Goal: Task Accomplishment & Management: Manage account settings

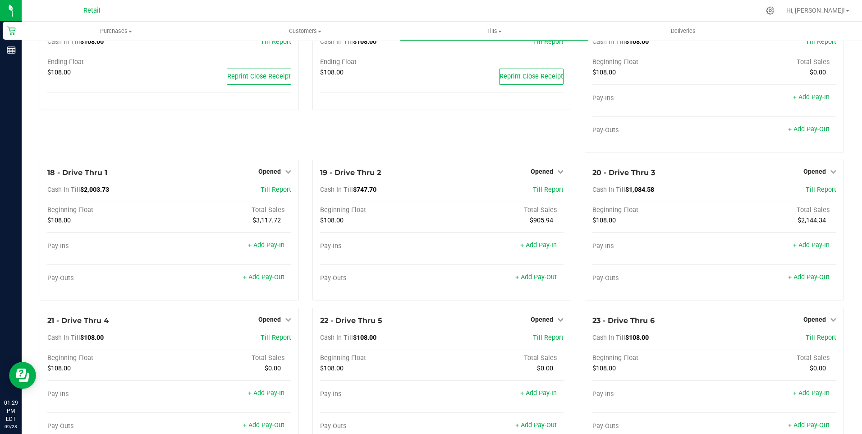
scroll to position [721, 0]
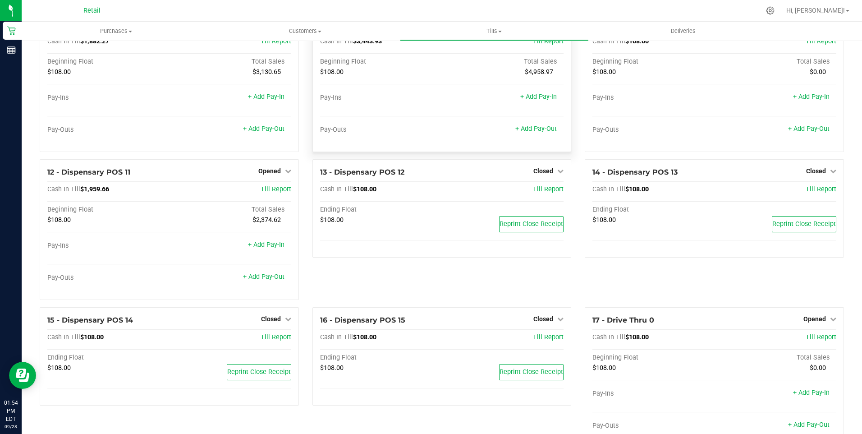
scroll to position [406, 0]
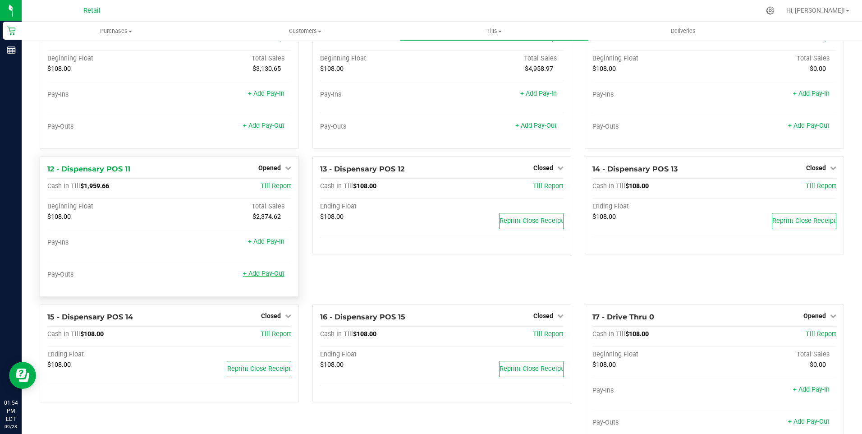
click at [265, 277] on link "+ Add Pay-Out" at bounding box center [263, 274] width 41 height 8
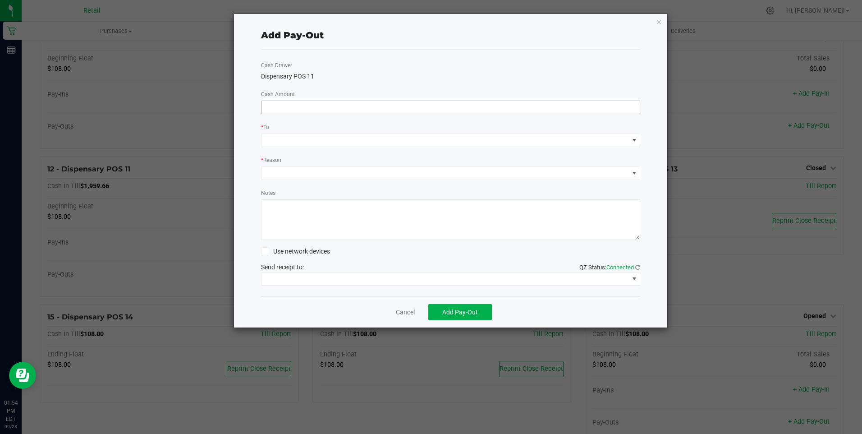
click at [289, 109] on input at bounding box center [450, 107] width 379 height 13
type input "$1,640.00"
click at [287, 144] on span at bounding box center [444, 140] width 367 height 13
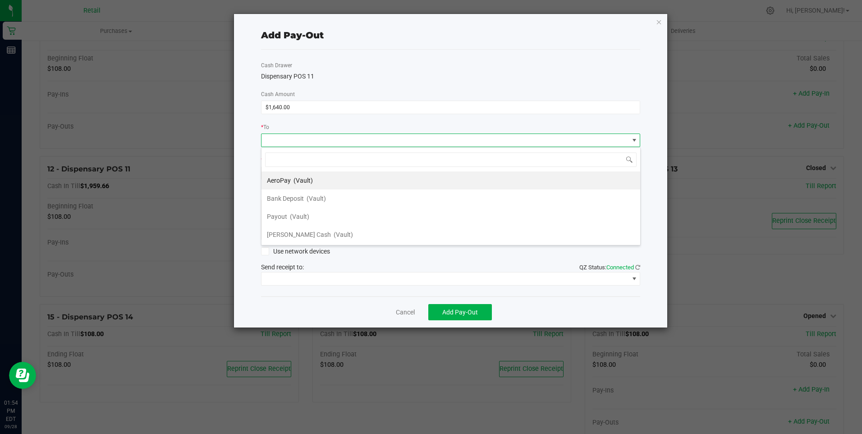
scroll to position [14, 379]
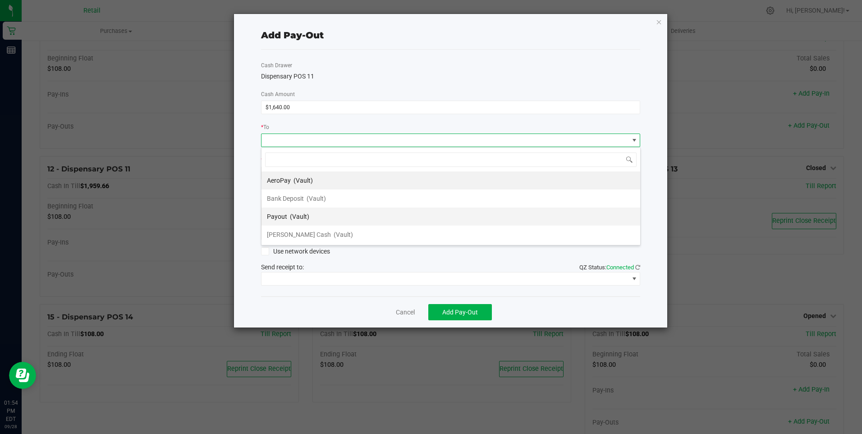
click at [284, 213] on span "Payout" at bounding box center [277, 216] width 20 height 7
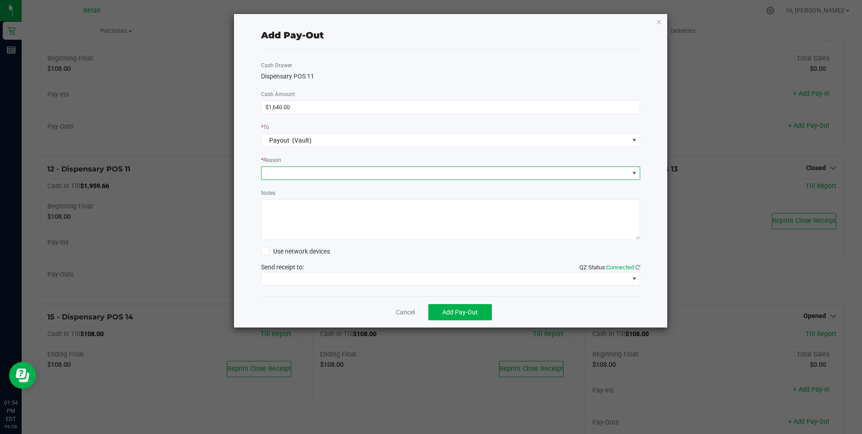
click at [288, 171] on span at bounding box center [444, 173] width 367 height 13
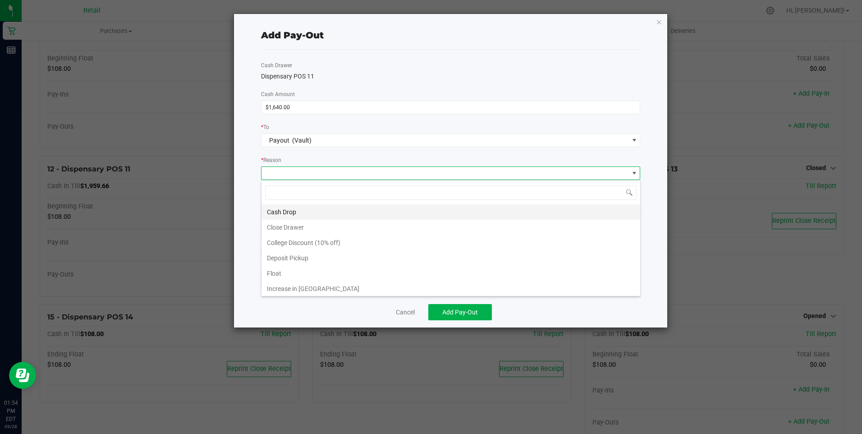
click at [280, 209] on li "Cash Drop" at bounding box center [450, 211] width 379 height 15
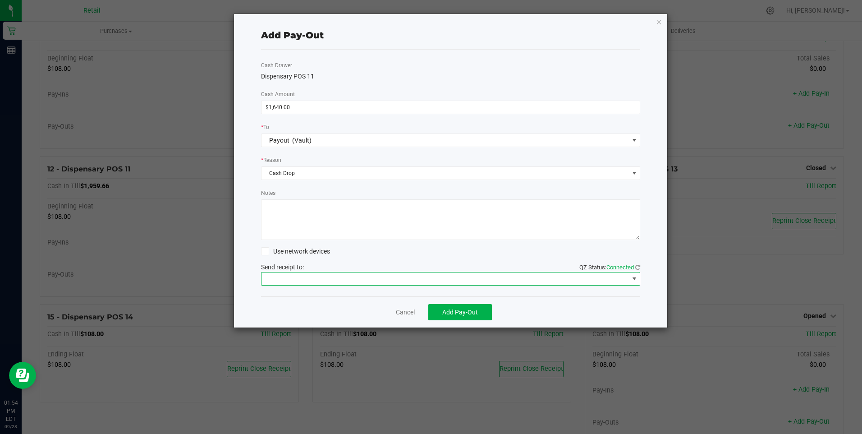
click at [313, 276] on span at bounding box center [444, 278] width 367 height 13
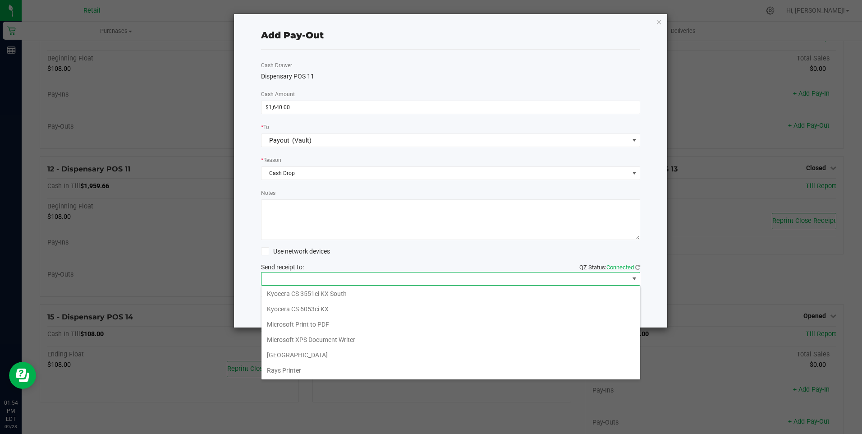
scroll to position [140, 0]
click at [331, 371] on Cutter "Star TSP143IIILAN Cutter" at bounding box center [450, 369] width 379 height 15
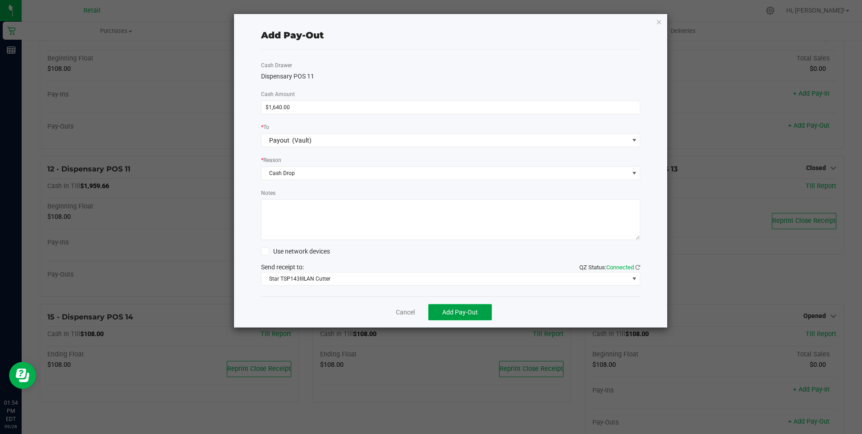
click at [452, 308] on span "Add Pay-Out" at bounding box center [460, 311] width 36 height 7
click at [410, 313] on link "Dismiss" at bounding box center [402, 311] width 22 height 9
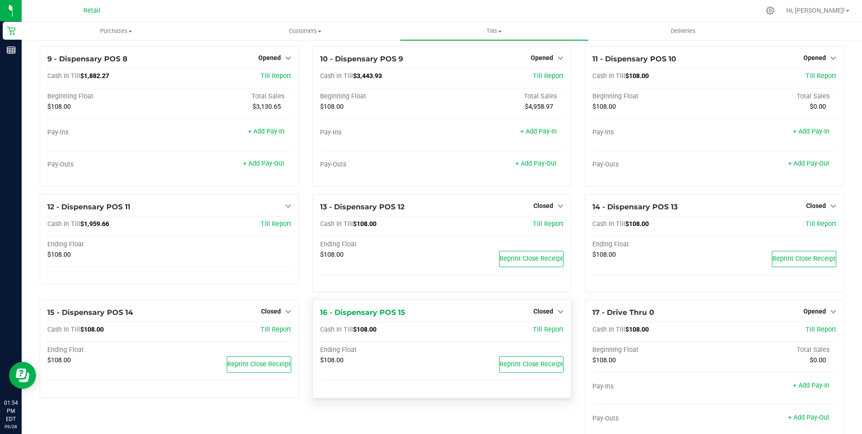
scroll to position [316, 0]
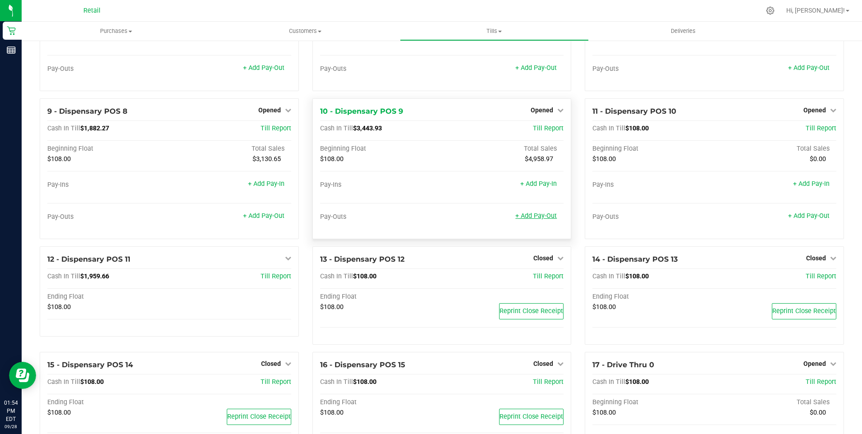
click at [540, 220] on link "+ Add Pay-Out" at bounding box center [535, 216] width 41 height 8
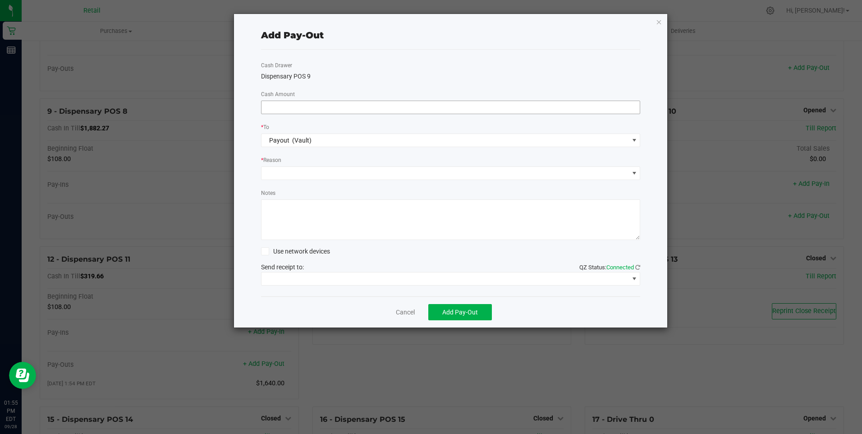
click at [295, 110] on input at bounding box center [450, 107] width 379 height 13
type input "$2,790.00"
click at [303, 171] on span at bounding box center [444, 173] width 367 height 13
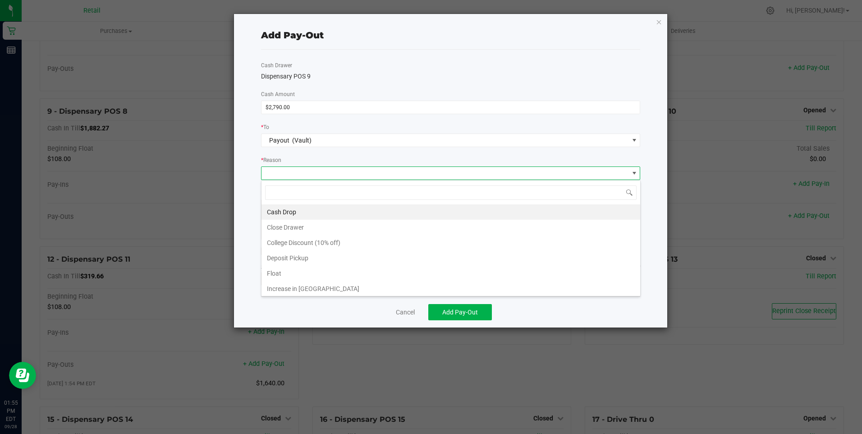
scroll to position [14, 379]
click at [294, 209] on li "Cash Drop" at bounding box center [450, 211] width 379 height 15
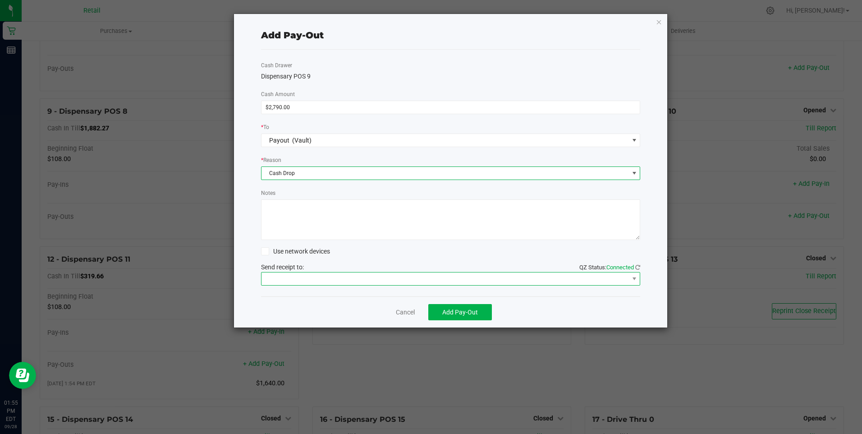
click at [350, 280] on span at bounding box center [444, 278] width 367 height 13
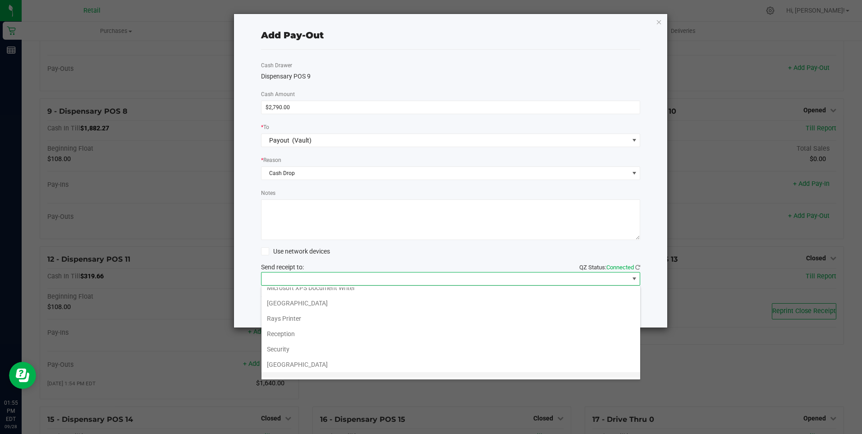
scroll to position [140, 0]
click at [336, 369] on Cutter "Star TSP143IIILAN Cutter" at bounding box center [450, 369] width 379 height 15
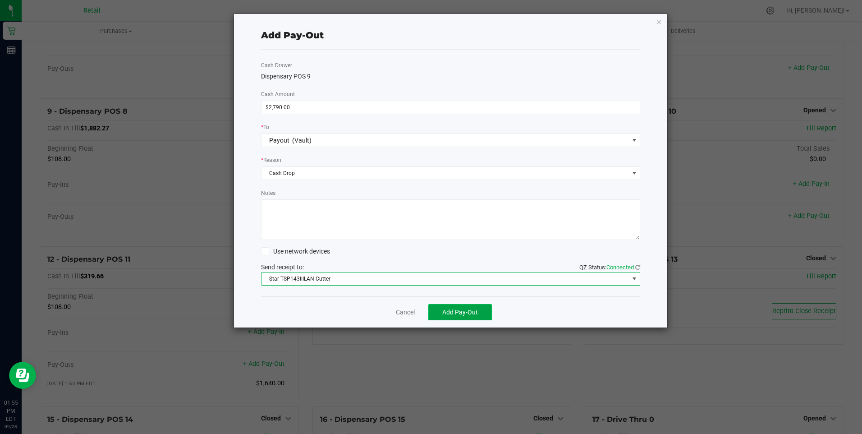
click at [464, 310] on span "Add Pay-Out" at bounding box center [460, 311] width 36 height 7
click at [401, 312] on link "Dismiss" at bounding box center [402, 311] width 22 height 9
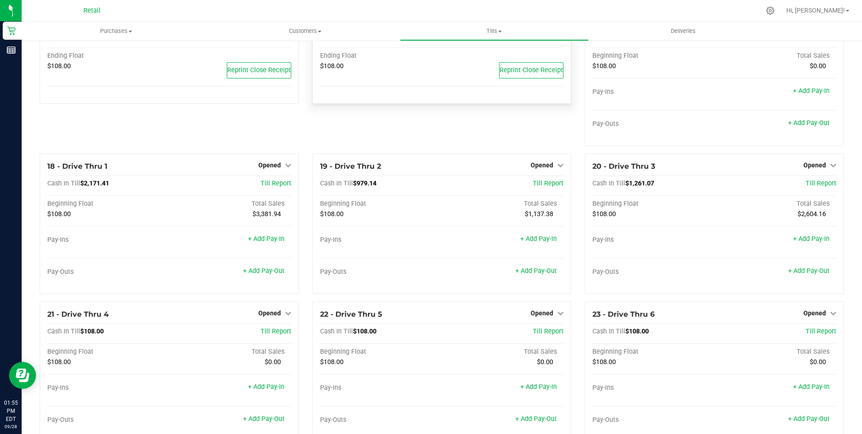
scroll to position [721, 0]
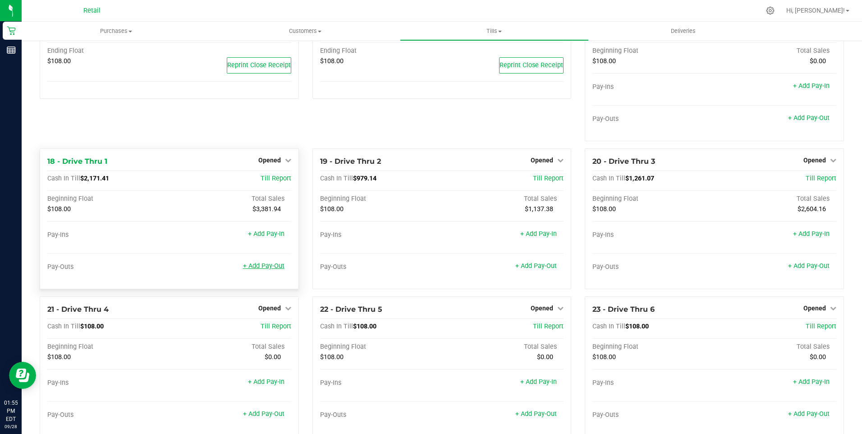
click at [265, 270] on link "+ Add Pay-Out" at bounding box center [263, 266] width 41 height 8
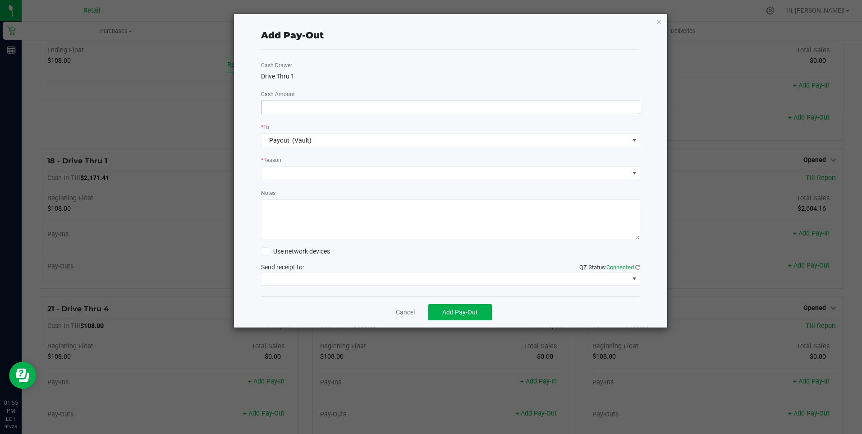
click at [277, 108] on input at bounding box center [450, 107] width 379 height 13
type input "$2,100.00"
click at [298, 170] on span at bounding box center [444, 173] width 367 height 13
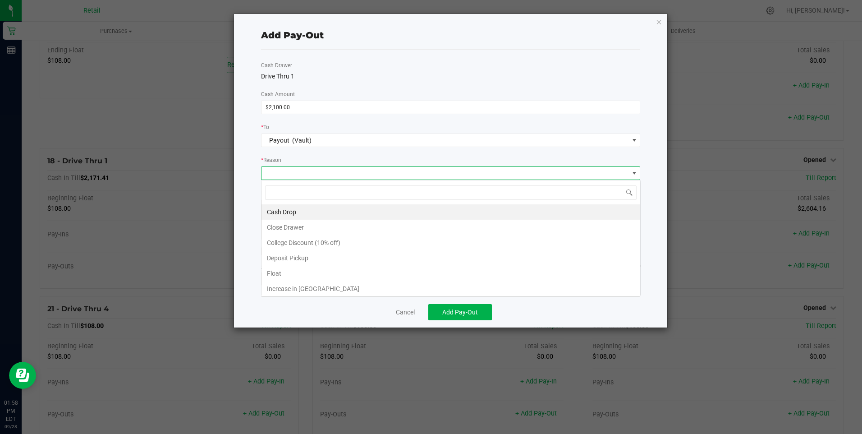
scroll to position [14, 379]
click at [287, 212] on li "Cash Drop" at bounding box center [450, 211] width 379 height 15
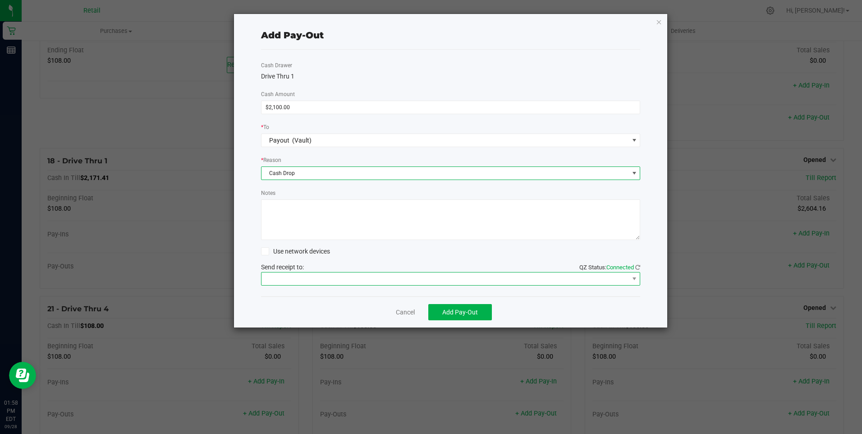
click at [300, 279] on span at bounding box center [444, 278] width 367 height 13
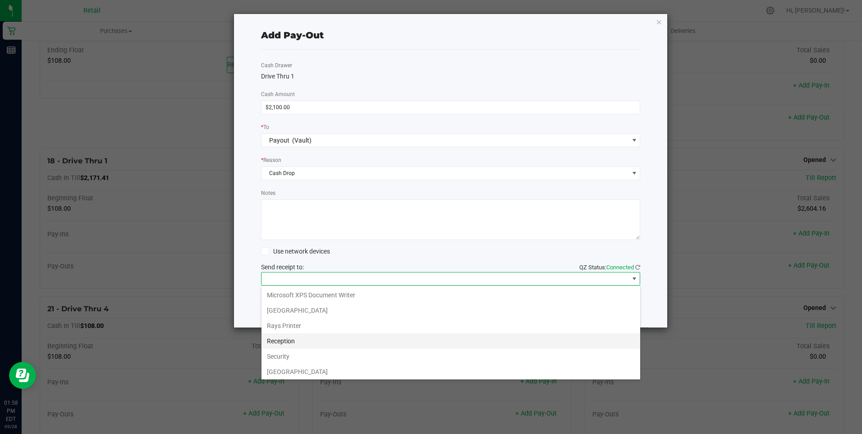
scroll to position [140, 0]
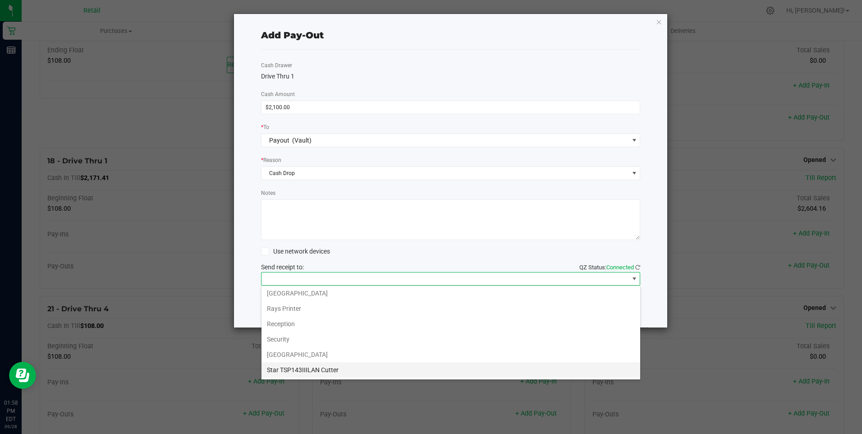
click at [330, 369] on Cutter "Star TSP143IIILAN Cutter" at bounding box center [450, 369] width 379 height 15
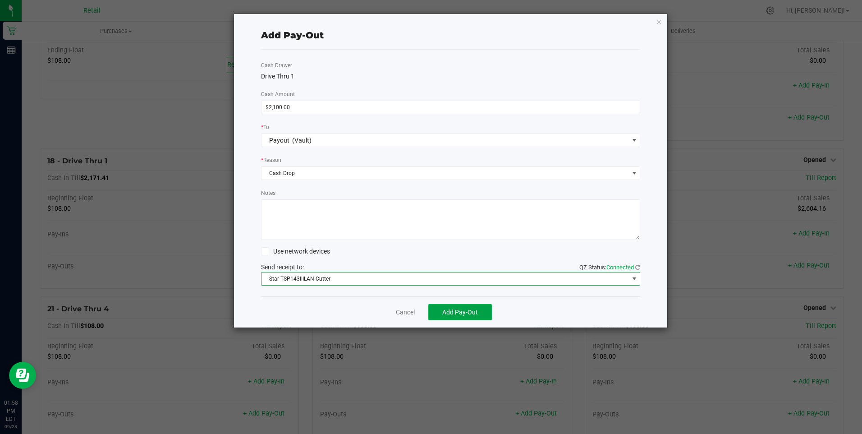
click at [458, 313] on span "Add Pay-Out" at bounding box center [460, 311] width 36 height 7
click at [400, 310] on link "Dismiss" at bounding box center [402, 311] width 22 height 9
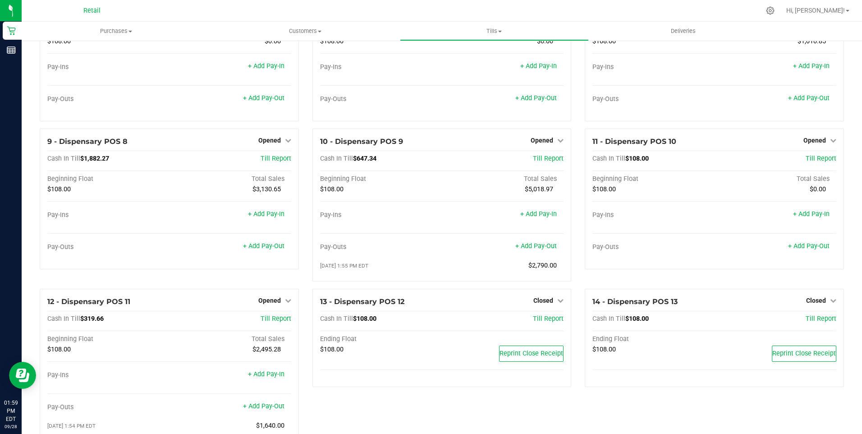
scroll to position [283, 0]
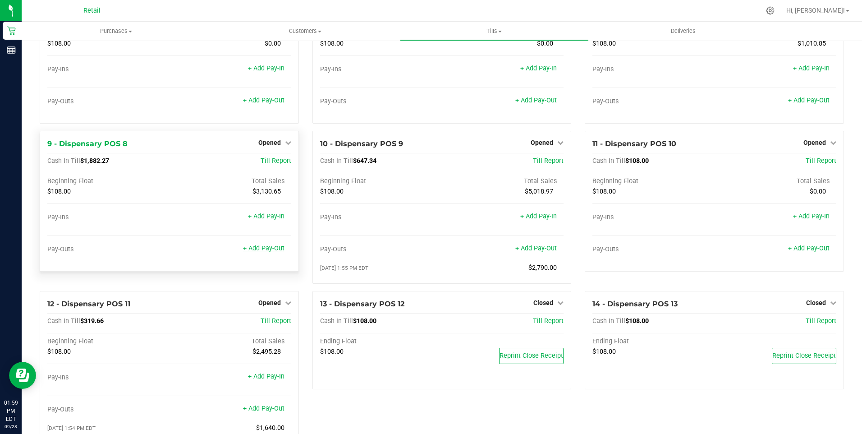
click at [266, 252] on link "+ Add Pay-Out" at bounding box center [263, 248] width 41 height 8
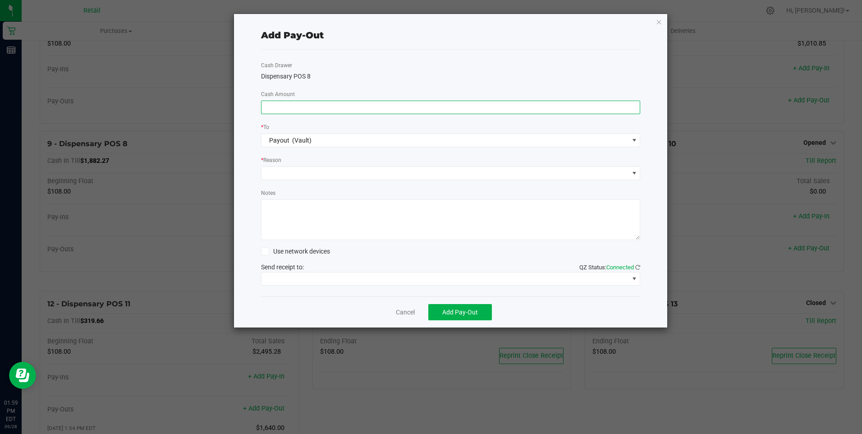
click at [290, 107] on input at bounding box center [450, 107] width 379 height 13
type input "$1,590.00"
click at [298, 172] on span at bounding box center [444, 173] width 367 height 13
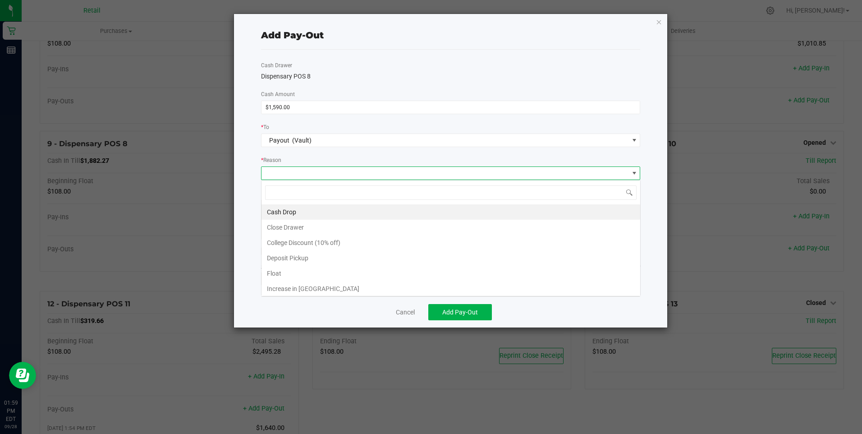
scroll to position [14, 379]
click at [298, 213] on li "Cash Drop" at bounding box center [450, 211] width 379 height 15
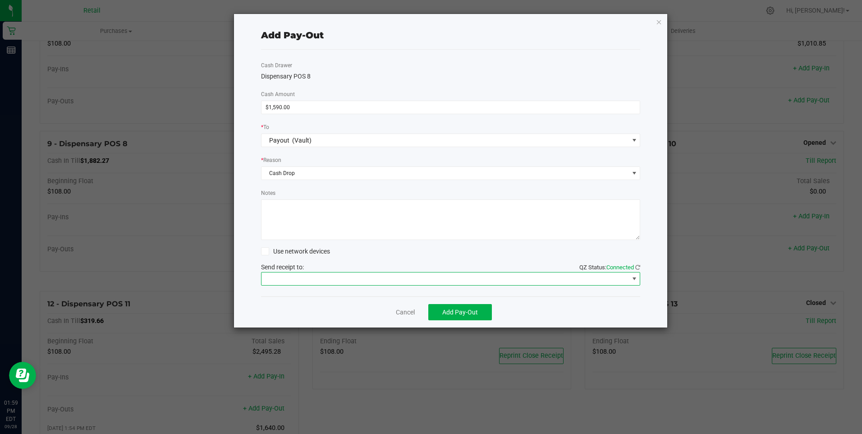
click at [321, 281] on span at bounding box center [444, 278] width 367 height 13
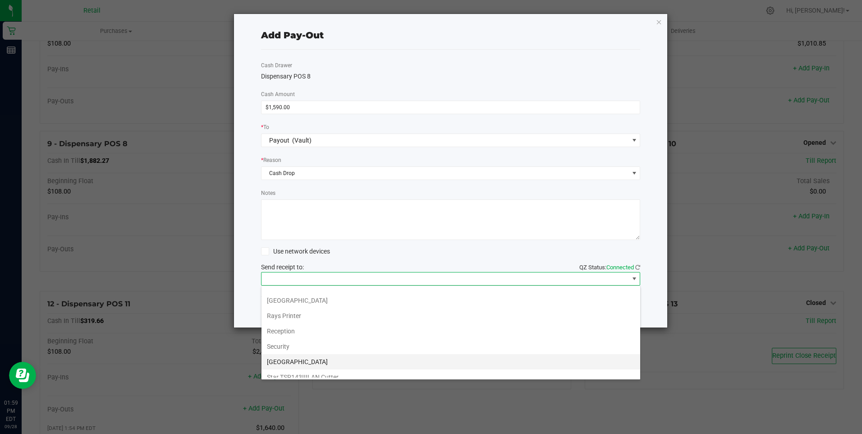
scroll to position [140, 0]
click at [334, 371] on Cutter "Star TSP143IIILAN Cutter" at bounding box center [450, 369] width 379 height 15
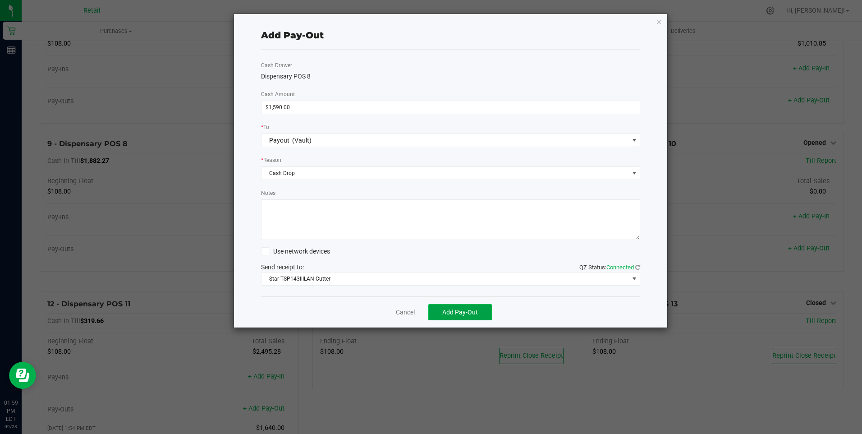
click at [454, 312] on span "Add Pay-Out" at bounding box center [460, 311] width 36 height 7
click at [407, 313] on link "Dismiss" at bounding box center [402, 311] width 22 height 9
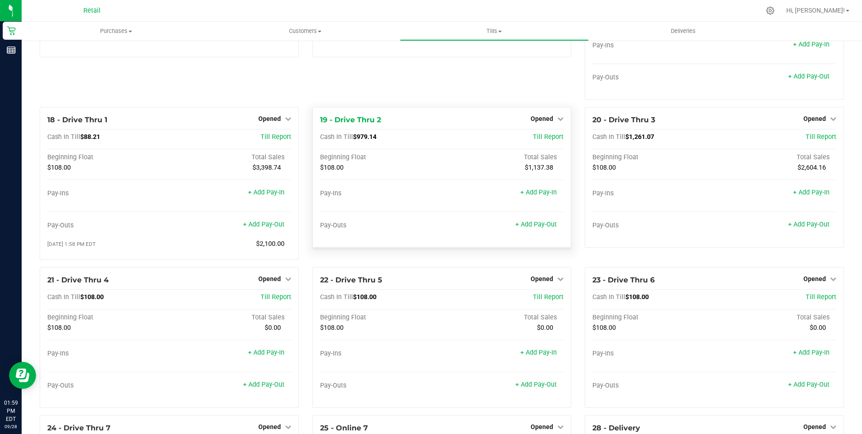
scroll to position [779, 0]
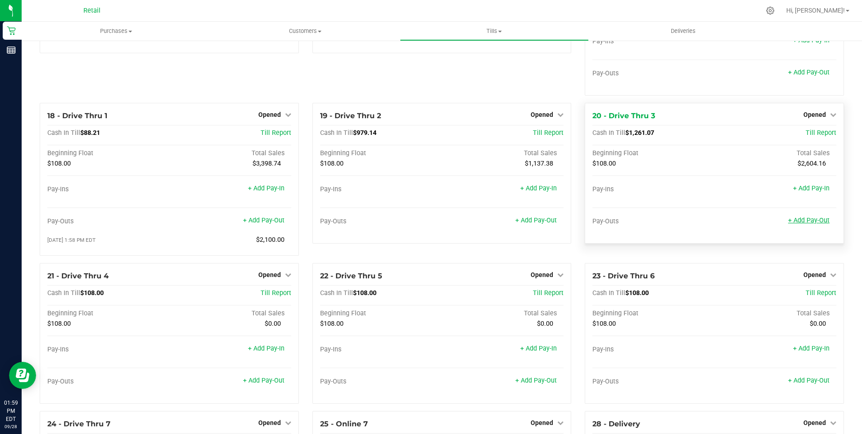
click at [810, 224] on link "+ Add Pay-Out" at bounding box center [808, 220] width 41 height 8
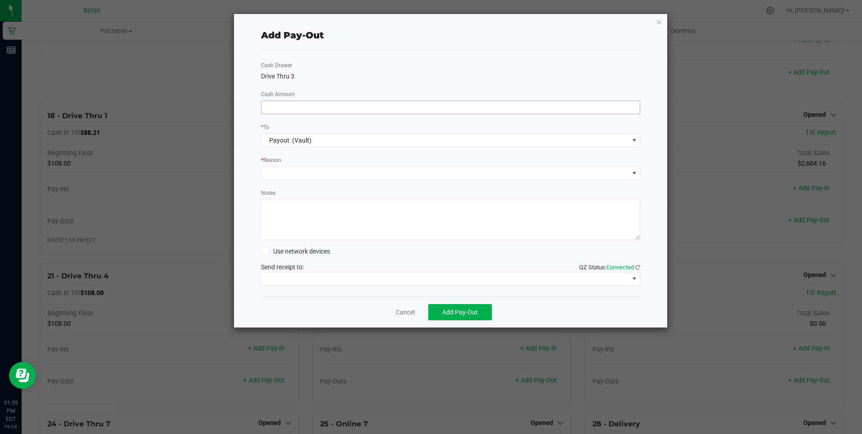
click at [285, 109] on input at bounding box center [450, 107] width 379 height 13
type input "$1,130.00"
click at [287, 172] on span at bounding box center [444, 173] width 367 height 13
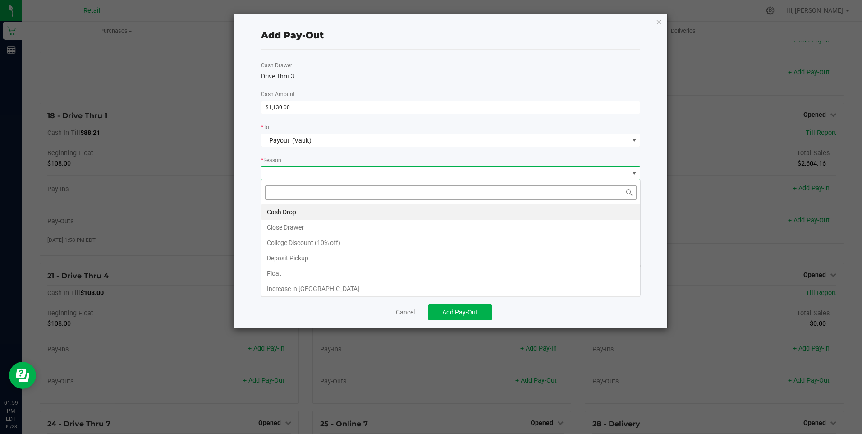
scroll to position [14, 379]
click at [282, 212] on li "Cash Drop" at bounding box center [450, 211] width 379 height 15
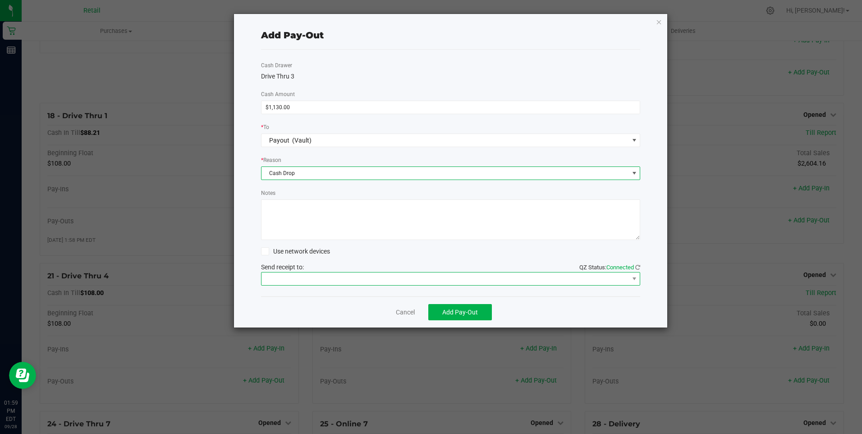
click at [289, 277] on span at bounding box center [444, 278] width 367 height 13
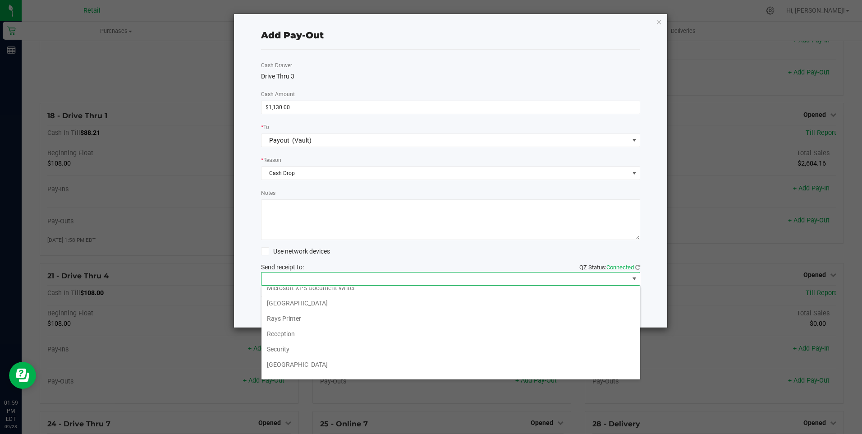
scroll to position [140, 0]
click at [322, 369] on Cutter "Star TSP143IIILAN Cutter" at bounding box center [450, 369] width 379 height 15
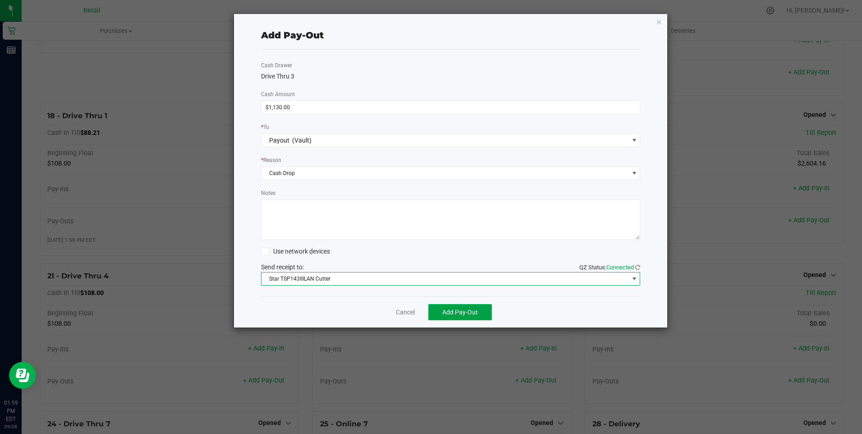
click at [451, 313] on span "Add Pay-Out" at bounding box center [460, 311] width 36 height 7
click at [402, 312] on link "Dismiss" at bounding box center [402, 311] width 22 height 9
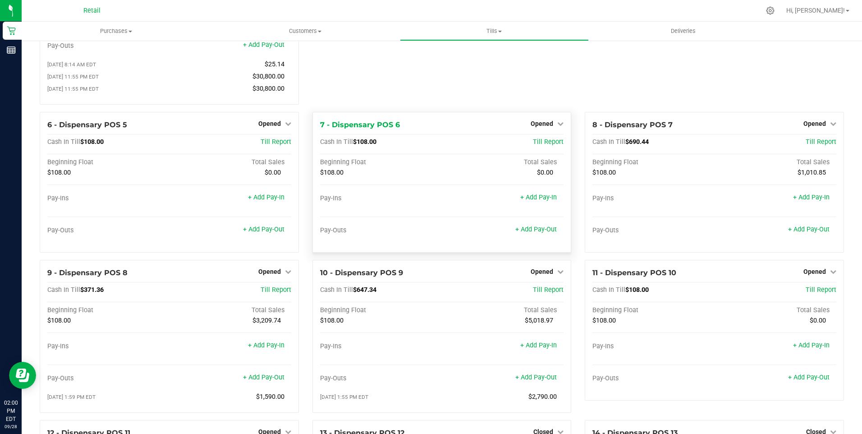
scroll to position [180, 0]
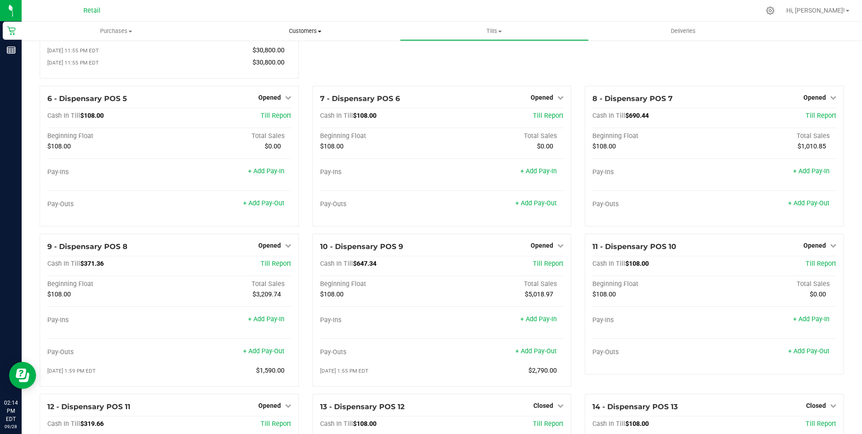
click at [318, 31] on span at bounding box center [320, 32] width 4 height 2
click at [240, 54] on span "All customers" at bounding box center [243, 54] width 65 height 8
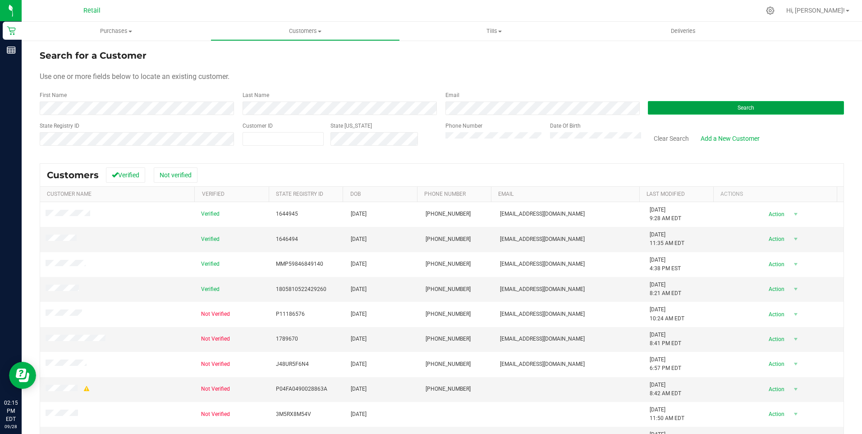
click at [708, 107] on button "Search" at bounding box center [746, 108] width 196 height 14
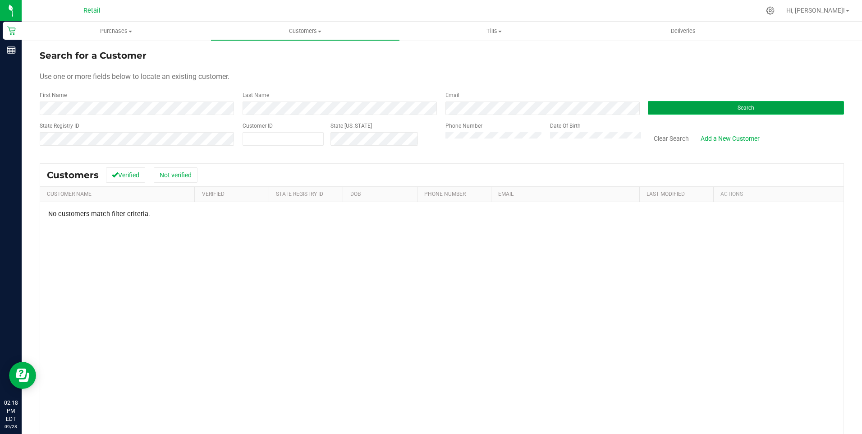
click at [720, 106] on button "Search" at bounding box center [746, 108] width 196 height 14
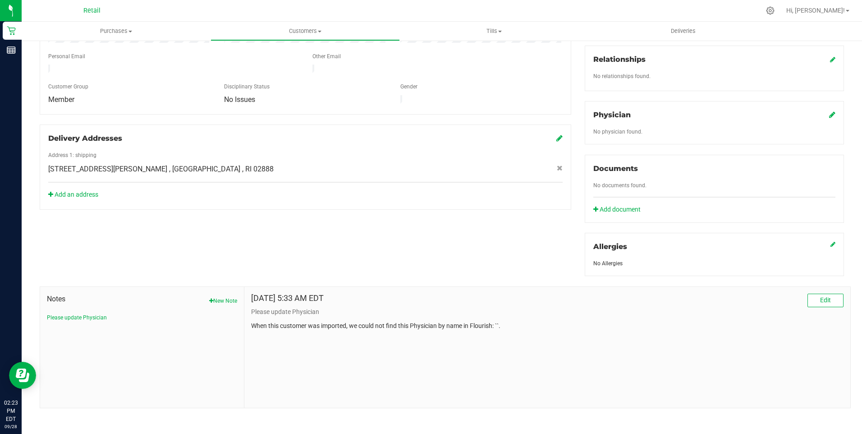
scroll to position [231, 0]
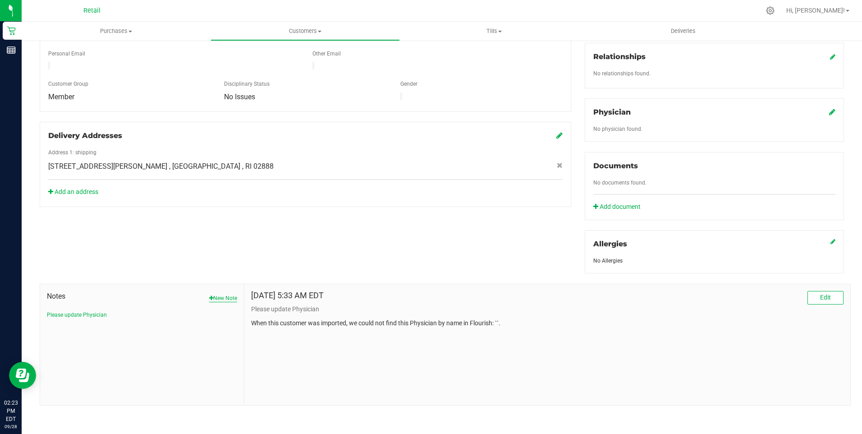
click at [223, 298] on button "New Note" at bounding box center [223, 298] width 28 height 8
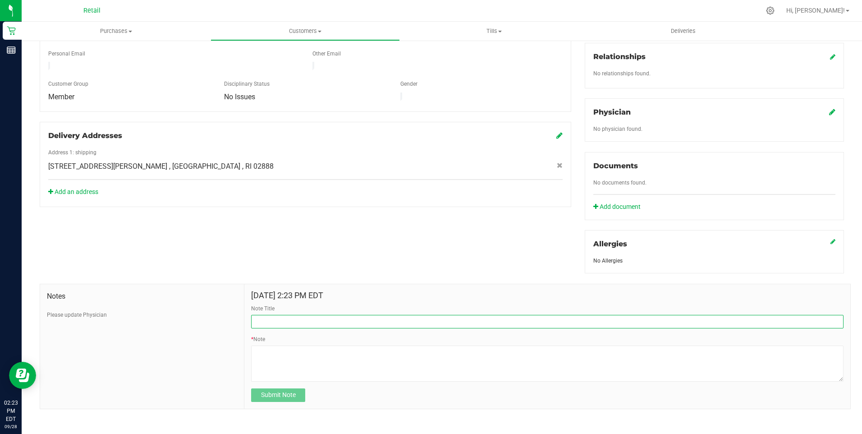
click at [270, 317] on input "Note Title" at bounding box center [547, 322] width 592 height 14
drag, startPoint x: 441, startPoint y: 322, endPoint x: 274, endPoint y: 322, distance: 167.3
click at [274, 322] on input "Lost ID. Credit Cards, Social Security Card in Security for August 2025 KMS" at bounding box center [547, 322] width 592 height 14
type input "Lost ID."
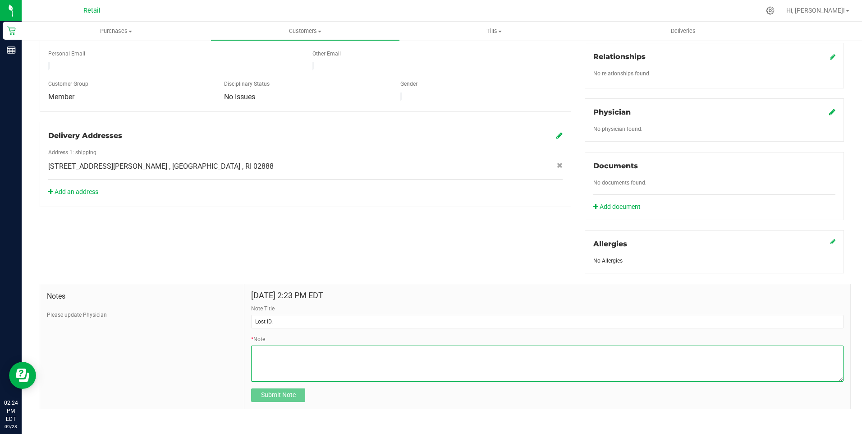
click at [258, 353] on textarea "* Note" at bounding box center [547, 363] width 592 height 36
paste textarea "Credit Cards, Social Security Card in Security for August 2025 KMS"
click at [253, 349] on textarea "* Note" at bounding box center [547, 363] width 592 height 36
type textarea "RI DL, Credit Cards, Social Security Card in Security for August 2025 KMS"
click at [283, 393] on span "Submit Note" at bounding box center [278, 394] width 35 height 7
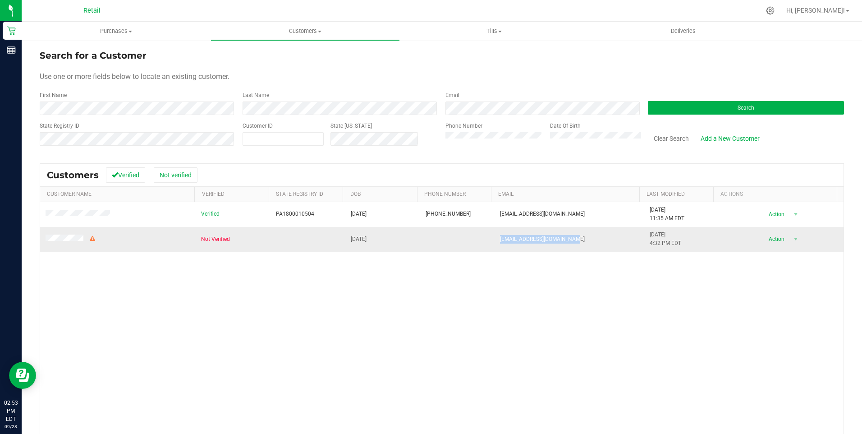
drag, startPoint x: 575, startPoint y: 239, endPoint x: 486, endPoint y: 244, distance: 88.5
click at [486, 244] on tr "Not Verified 08/21/1989 princesslatina89@gmail.com 8/3/2025 4:32 PM EDT Delete …" at bounding box center [441, 239] width 803 height 24
copy tr "princesslatina89@gmail.com"
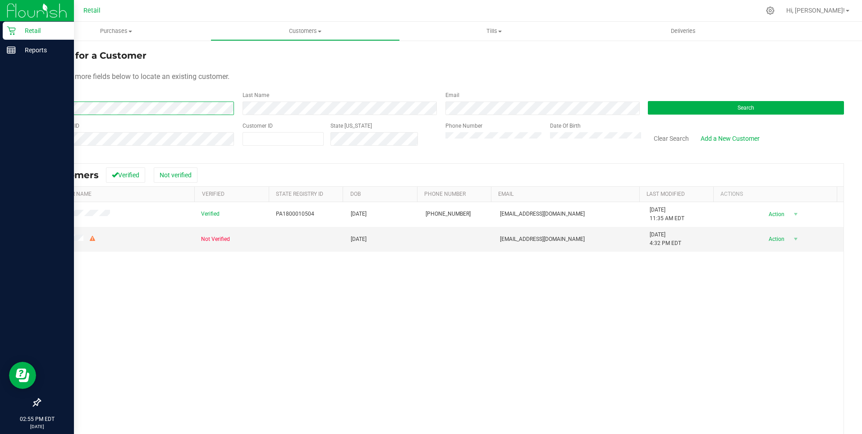
click at [10, 108] on div "Retail Reports 02:55 PM EDT 09/28/2025 09/28 Retail Hi, Keith! Purchases Summar…" at bounding box center [431, 217] width 862 height 434
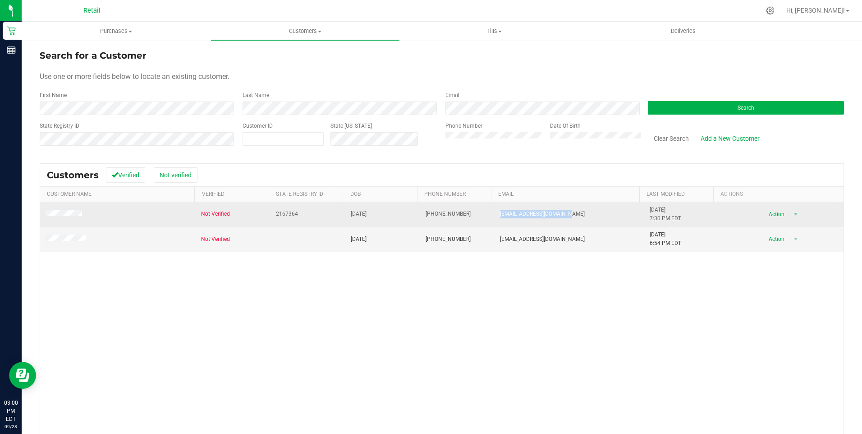
drag, startPoint x: 491, startPoint y: 215, endPoint x: 557, endPoint y: 215, distance: 66.3
click at [557, 215] on td "vcabralricardo@gmail.com" at bounding box center [570, 214] width 150 height 25
copy span "vcabralricardo@gmail.com"
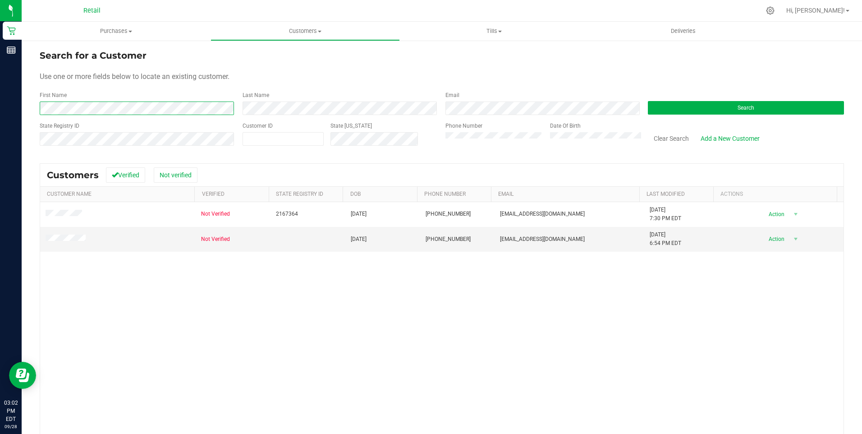
click at [28, 112] on div "Search for a Customer Use one or more fields below to locate an existing custom…" at bounding box center [442, 273] width 840 height 467
click at [715, 105] on button "Search" at bounding box center [746, 108] width 196 height 14
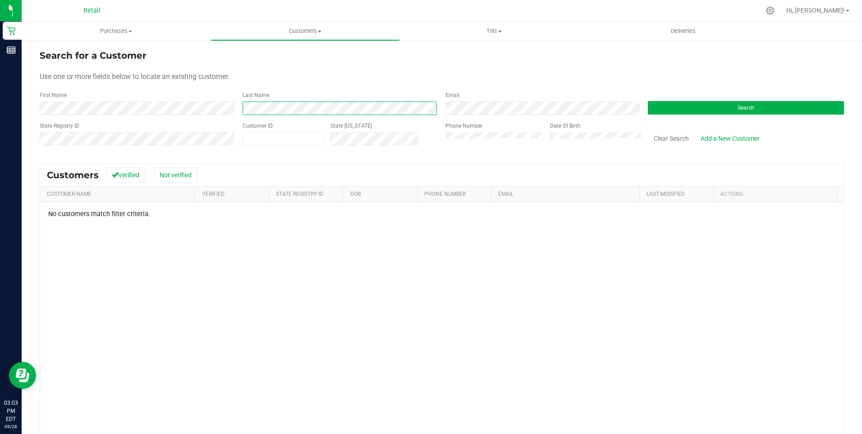
click at [231, 108] on div "First Name Last Name Email Search" at bounding box center [442, 103] width 804 height 24
click at [39, 110] on div "Search for a Customer Use one or more fields below to locate an existing custom…" at bounding box center [442, 273] width 840 height 467
click at [690, 109] on button "Search" at bounding box center [746, 108] width 196 height 14
click at [34, 109] on div "Search for a Customer Use one or more fields below to locate an existing custom…" at bounding box center [442, 273] width 840 height 467
click at [238, 111] on div "Last Name" at bounding box center [337, 103] width 203 height 24
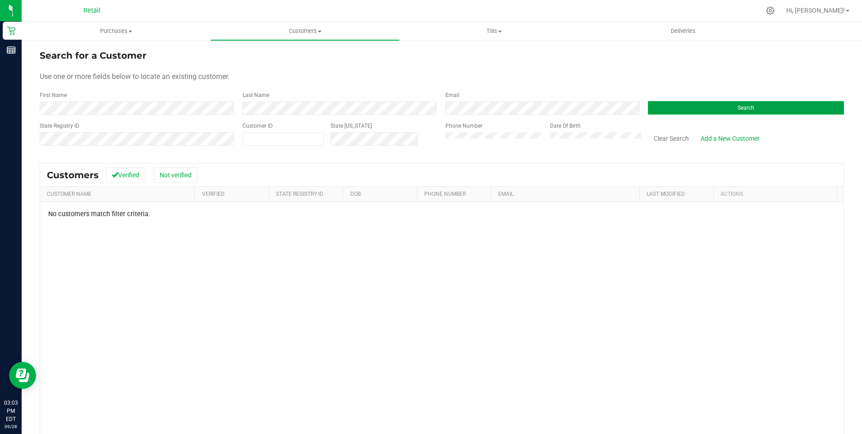
click at [738, 106] on span "Search" at bounding box center [746, 108] width 17 height 6
click at [236, 108] on div "Last Name" at bounding box center [337, 103] width 203 height 24
click at [730, 109] on button "Search" at bounding box center [746, 108] width 196 height 14
click at [492, 28] on span "Tills" at bounding box center [494, 31] width 188 height 8
click at [441, 54] on span "Manage tills" at bounding box center [430, 54] width 61 height 8
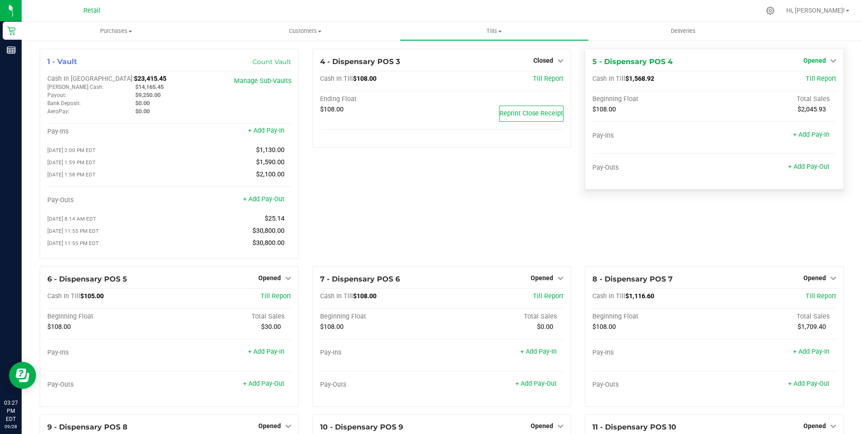
click at [810, 60] on span "Opened" at bounding box center [814, 60] width 23 height 7
click at [807, 79] on link "Close Till" at bounding box center [815, 79] width 24 height 7
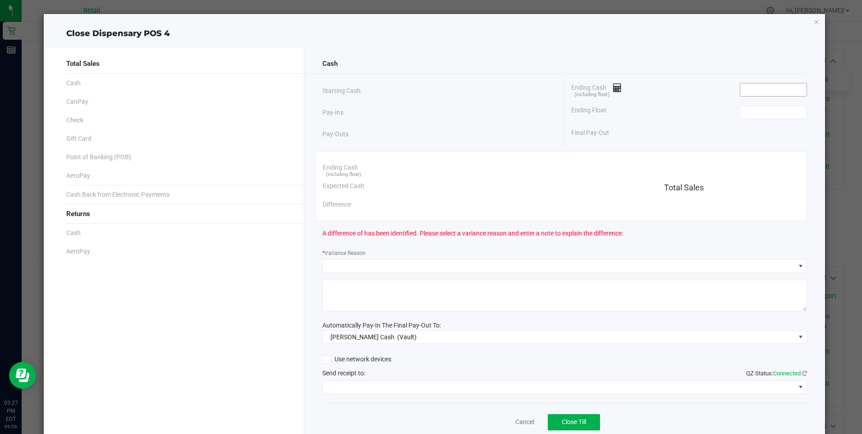
click at [759, 93] on input at bounding box center [773, 89] width 66 height 13
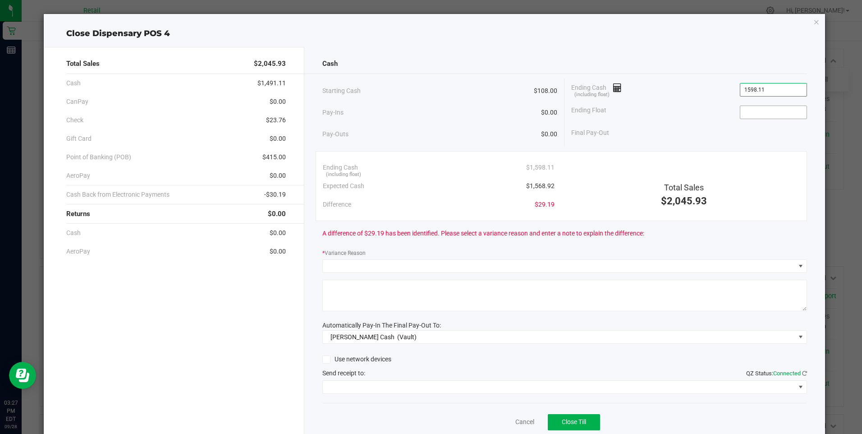
type input "$1,598.11"
click at [750, 116] on input at bounding box center [773, 112] width 66 height 13
click at [753, 113] on input at bounding box center [773, 112] width 66 height 13
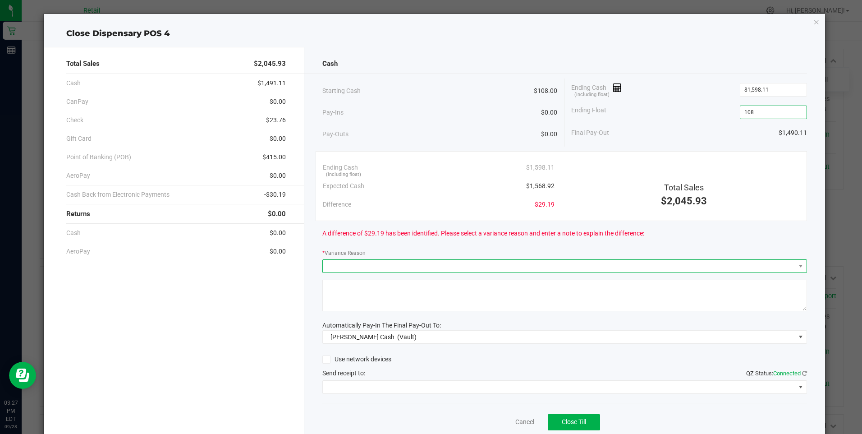
type input "$108.00"
click at [382, 267] on span at bounding box center [559, 266] width 472 height 13
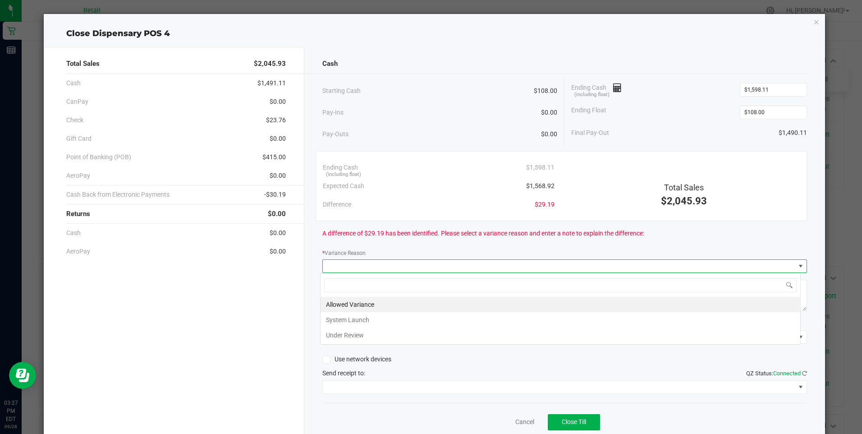
scroll to position [14, 481]
click at [352, 303] on li "Allowed Variance" at bounding box center [561, 304] width 480 height 15
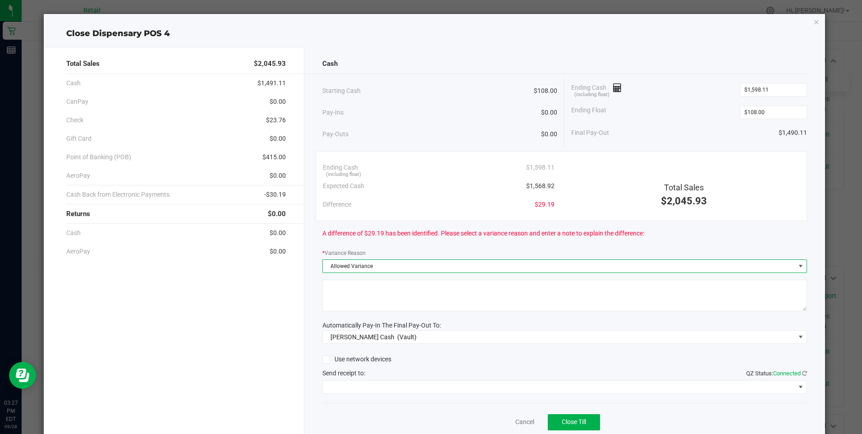
click at [352, 303] on textarea at bounding box center [564, 296] width 485 height 32
type textarea "/"
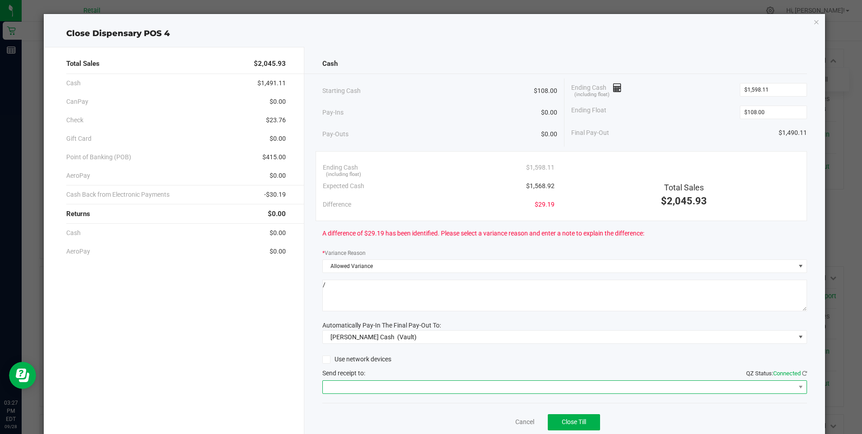
click at [392, 390] on span at bounding box center [559, 386] width 472 height 13
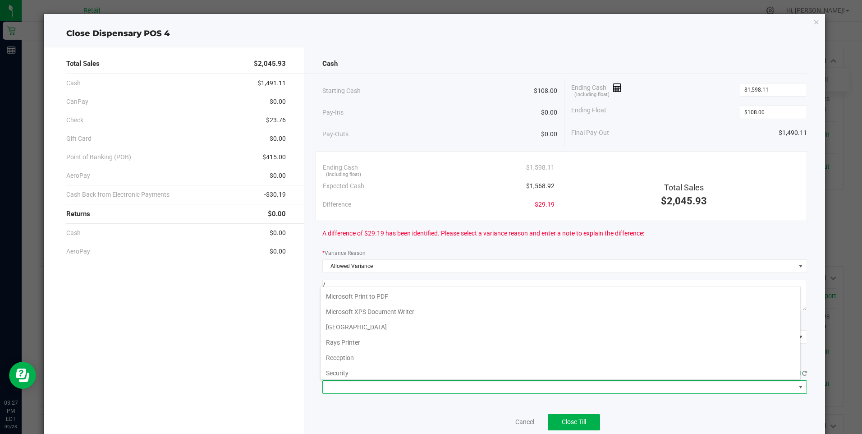
scroll to position [140, 0]
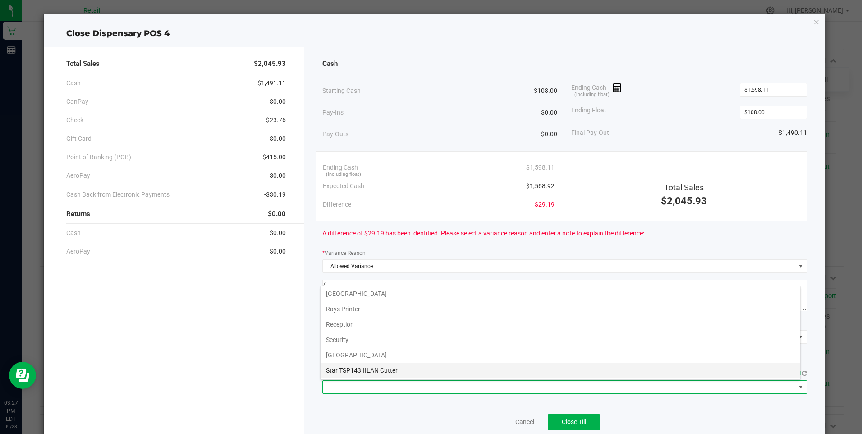
click at [403, 370] on Cutter "Star TSP143IIILAN Cutter" at bounding box center [561, 369] width 480 height 15
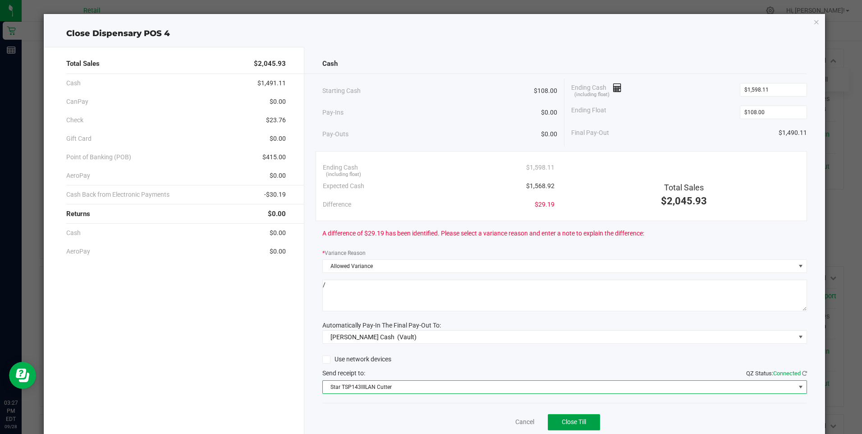
click at [571, 421] on span "Close Till" at bounding box center [574, 421] width 24 height 7
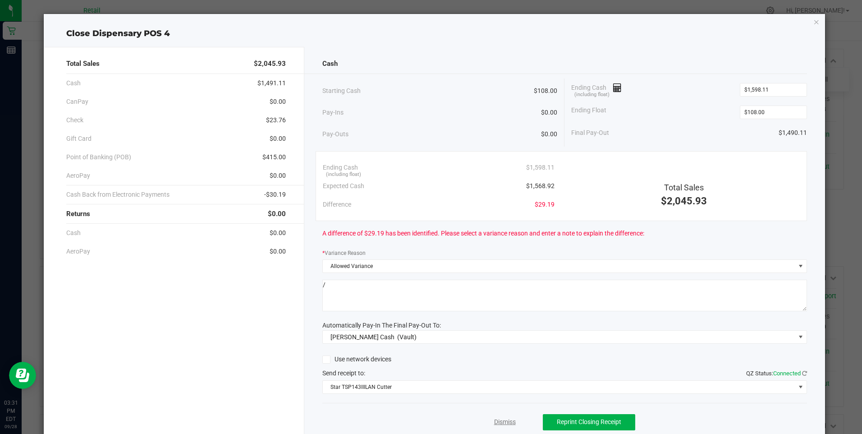
click at [503, 422] on link "Dismiss" at bounding box center [505, 421] width 22 height 9
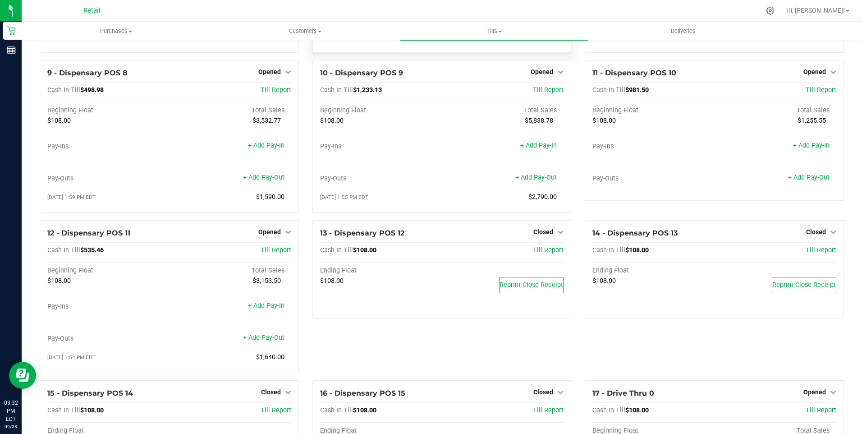
scroll to position [361, 0]
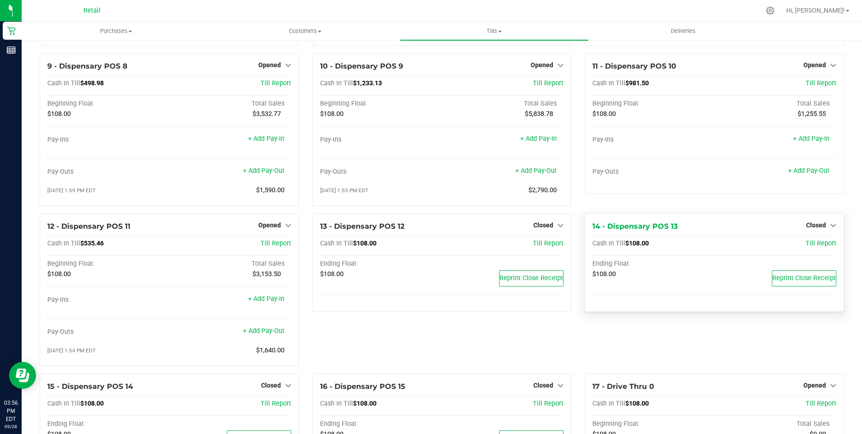
click at [625, 244] on span "$108.00" at bounding box center [636, 243] width 23 height 8
click at [298, 337] on div "12 - Dispensary POS 11 Opened Close Till Cash In Till $535.46 Till Report Begin…" at bounding box center [169, 293] width 273 height 160
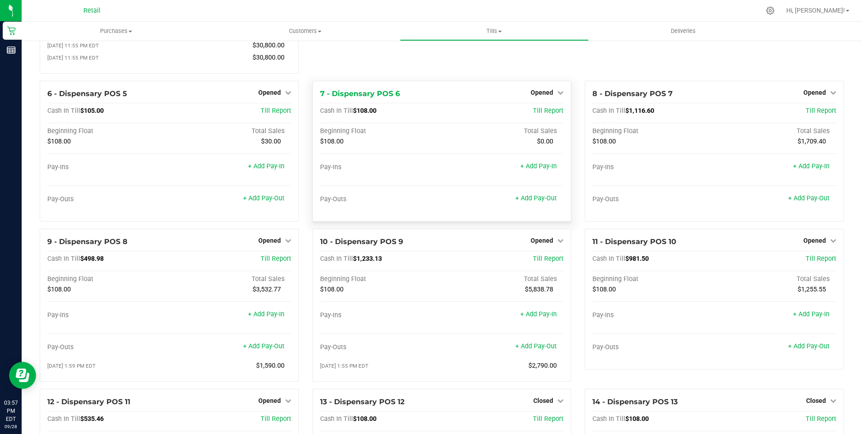
scroll to position [270, 0]
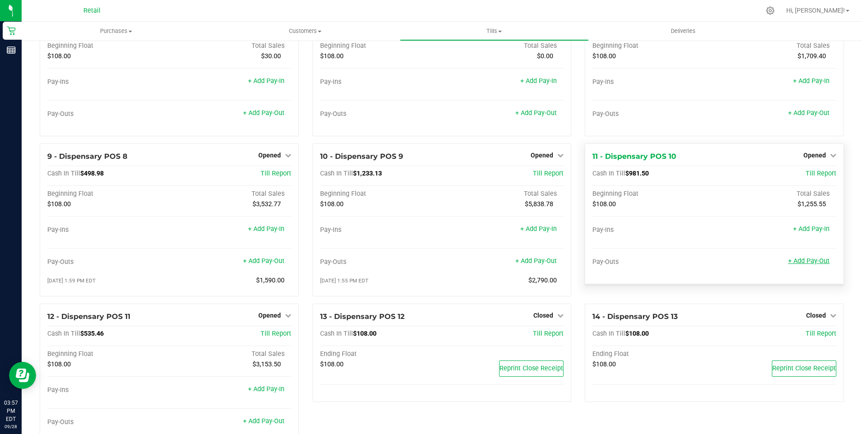
click at [806, 264] on link "+ Add Pay-Out" at bounding box center [808, 261] width 41 height 8
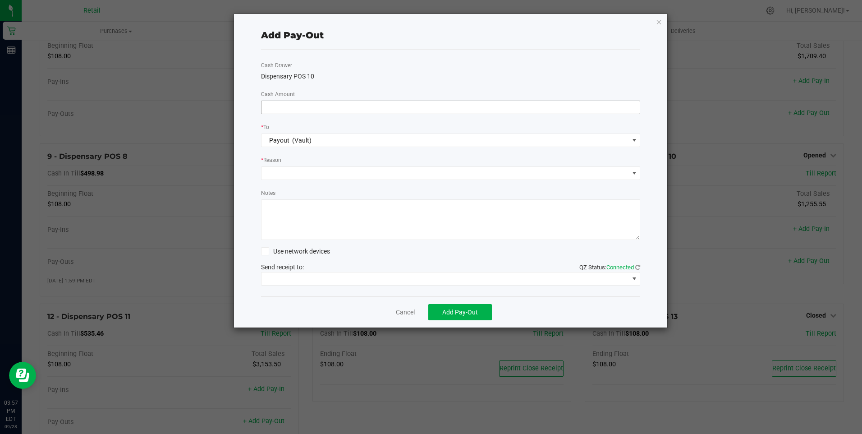
click at [289, 110] on input at bounding box center [450, 107] width 379 height 13
type input "$910.00"
click at [319, 175] on span at bounding box center [444, 173] width 367 height 13
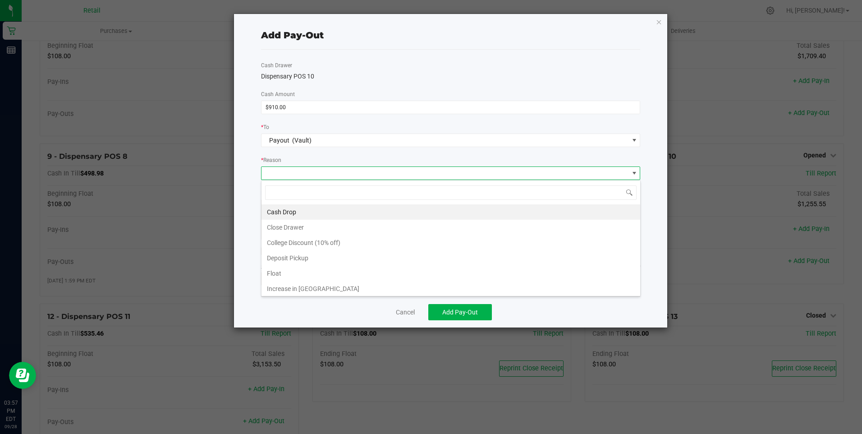
scroll to position [14, 379]
click at [289, 215] on li "Cash Drop" at bounding box center [450, 211] width 379 height 15
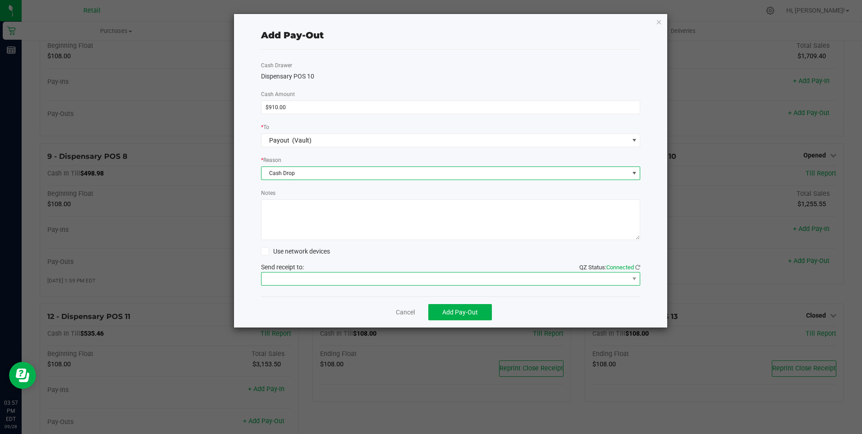
click at [297, 277] on span at bounding box center [444, 278] width 367 height 13
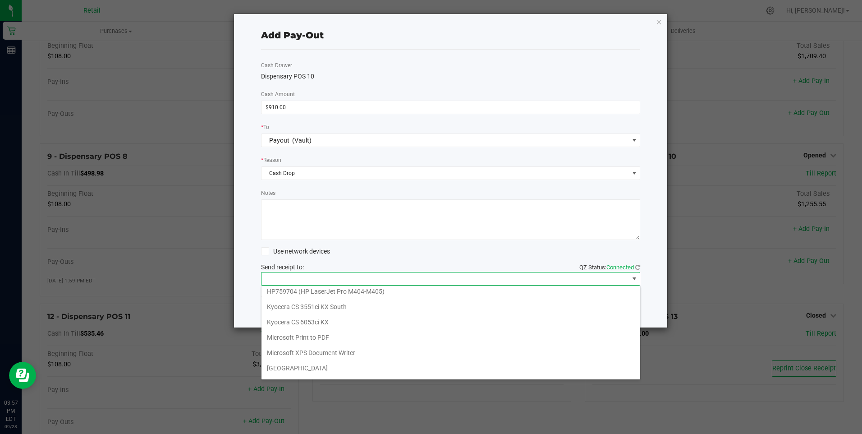
scroll to position [140, 0]
click at [329, 367] on ul "Fax Fax - HP Color LaserJet Pro M478f-9f HP Color LaserJet Pro MFP M277 Series …" at bounding box center [450, 262] width 379 height 230
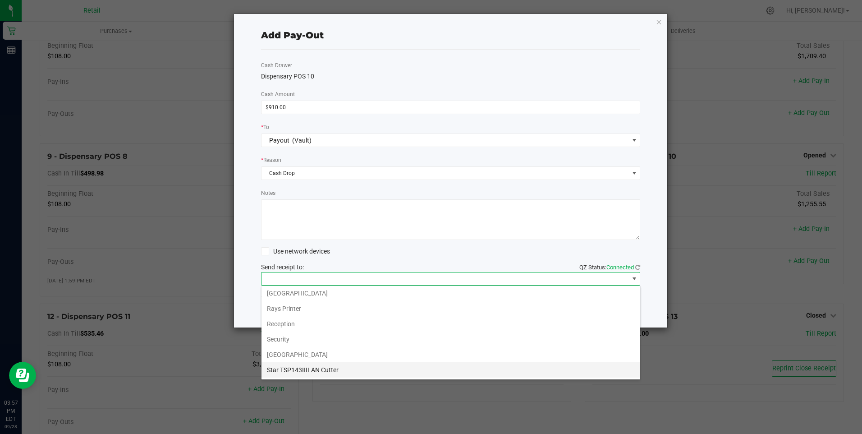
click at [304, 369] on Cutter "Star TSP143IIILAN Cutter" at bounding box center [450, 369] width 379 height 15
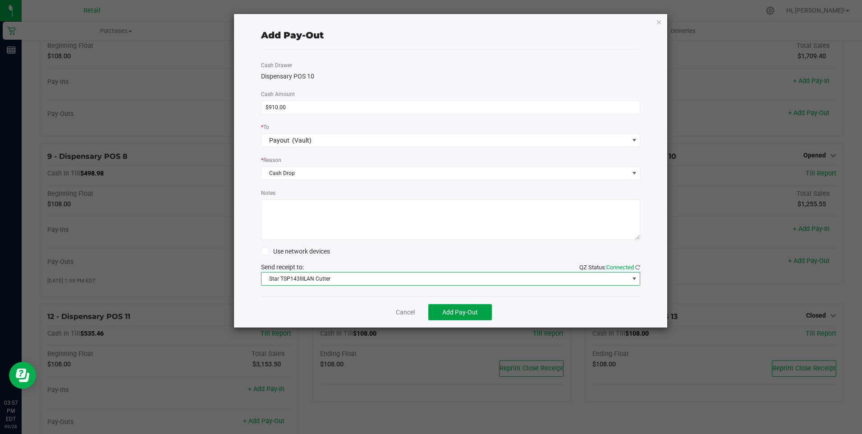
click at [464, 310] on span "Add Pay-Out" at bounding box center [460, 311] width 36 height 7
click at [406, 311] on link "Dismiss" at bounding box center [402, 311] width 22 height 9
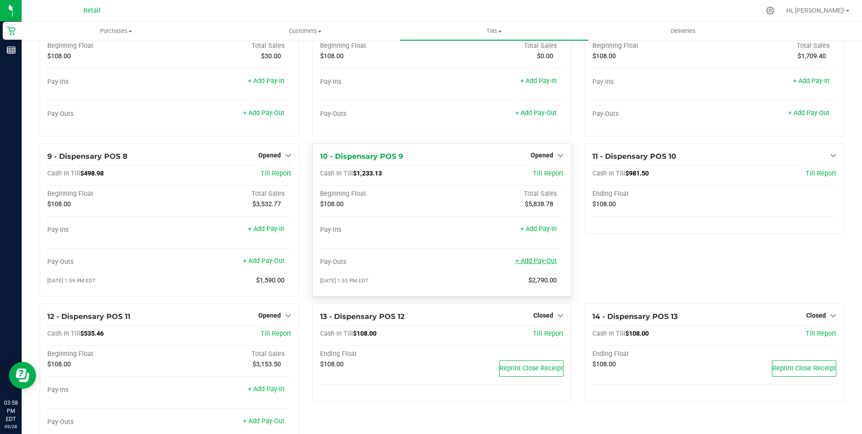
click at [532, 265] on link "+ Add Pay-Out" at bounding box center [535, 261] width 41 height 8
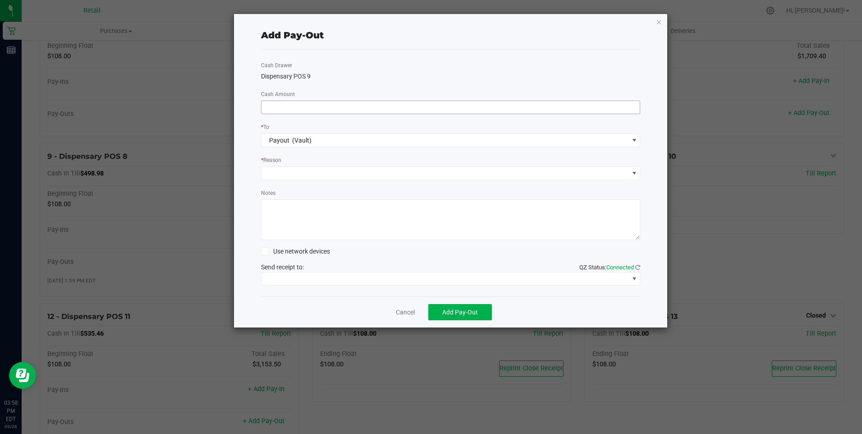
click at [281, 108] on input at bounding box center [450, 107] width 379 height 13
type input "$900.00"
click at [318, 171] on span at bounding box center [444, 173] width 367 height 13
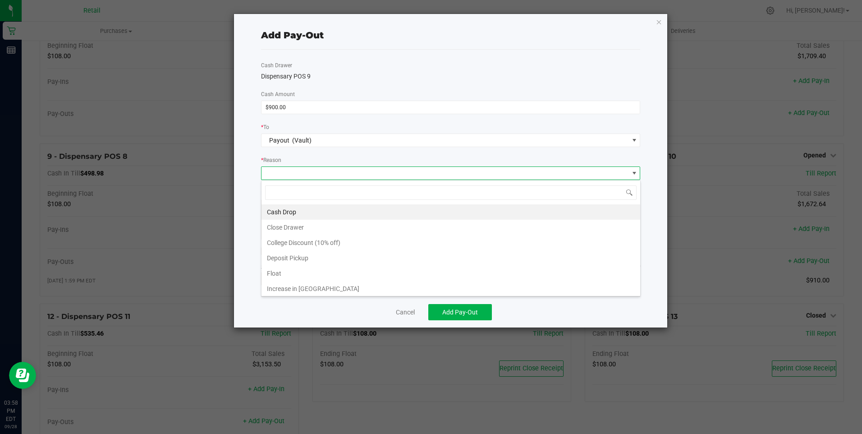
scroll to position [14, 379]
click at [292, 214] on li "Cash Drop" at bounding box center [450, 211] width 379 height 15
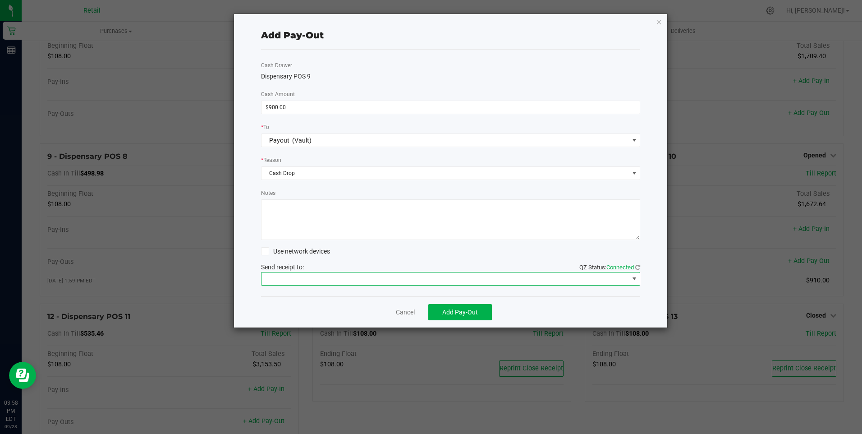
click at [303, 284] on span at bounding box center [444, 278] width 367 height 13
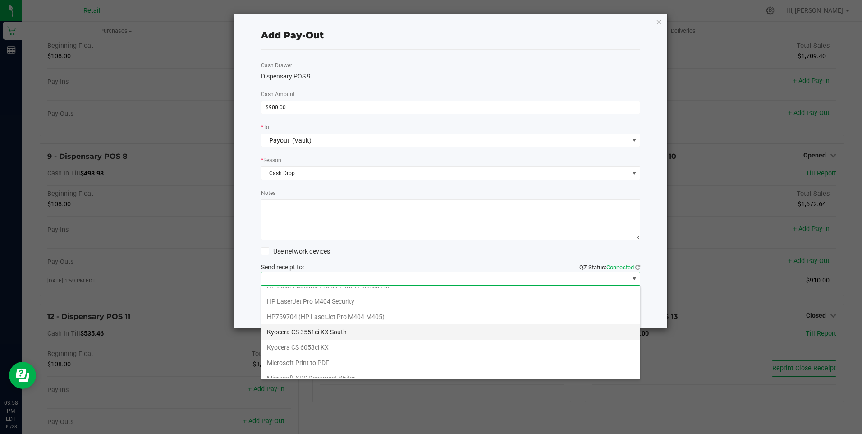
scroll to position [140, 0]
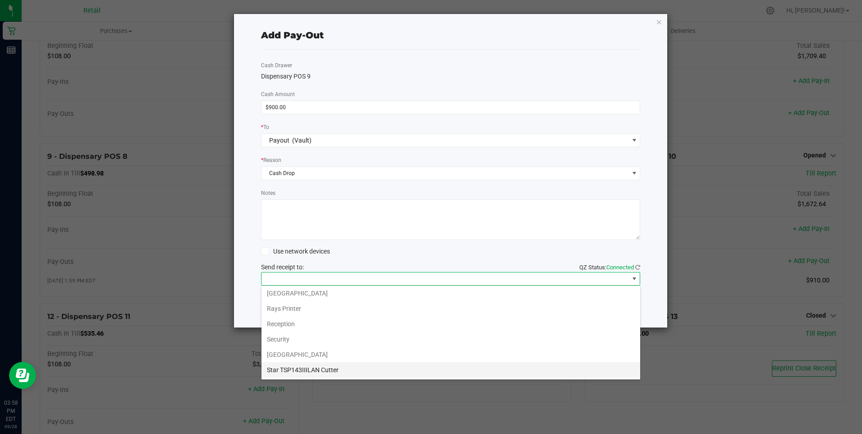
click at [315, 370] on Cutter "Star TSP143IIILAN Cutter" at bounding box center [450, 369] width 379 height 15
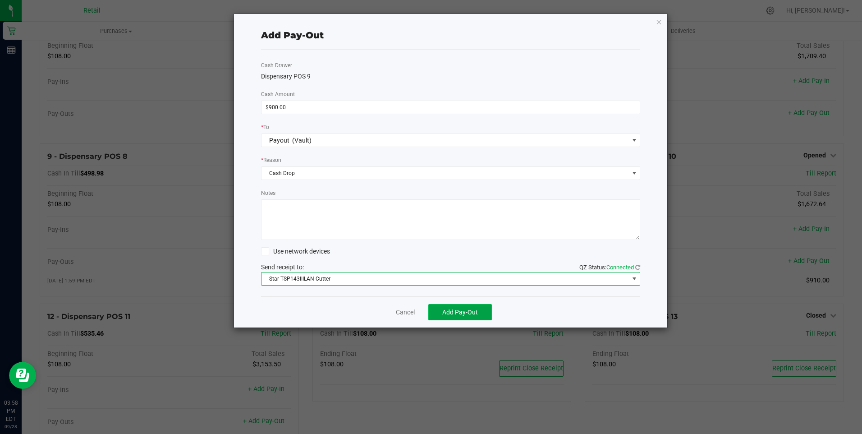
click at [455, 307] on button "Add Pay-Out" at bounding box center [460, 312] width 64 height 16
click at [407, 311] on link "Dismiss" at bounding box center [402, 311] width 22 height 9
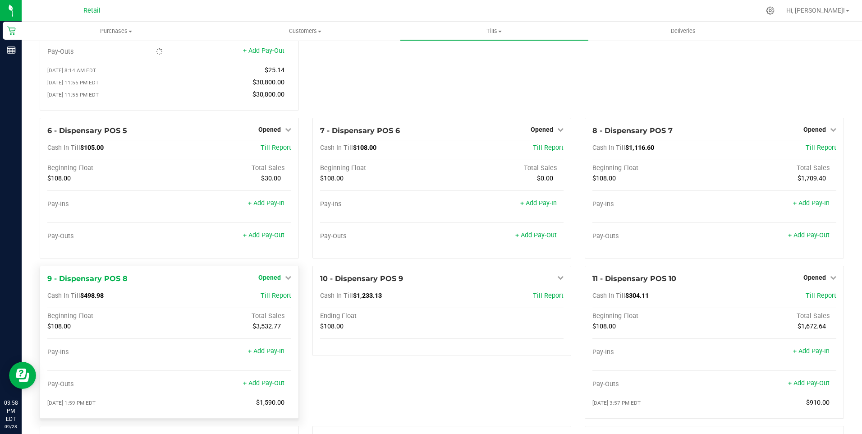
scroll to position [135, 0]
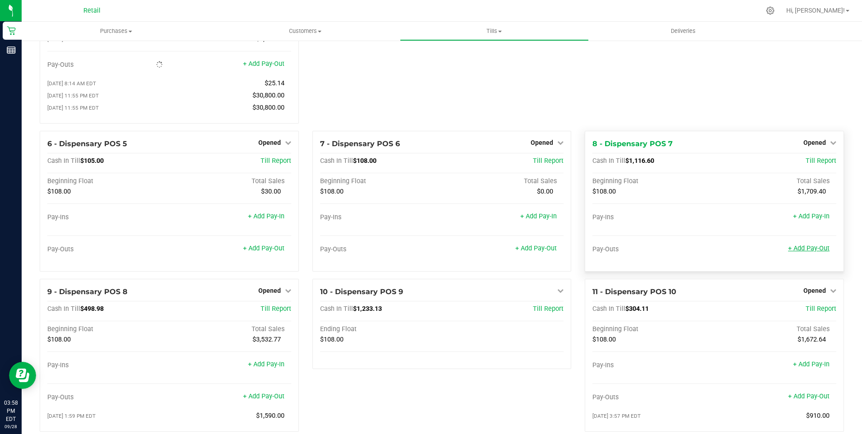
click at [807, 252] on link "+ Add Pay-Out" at bounding box center [808, 248] width 41 height 8
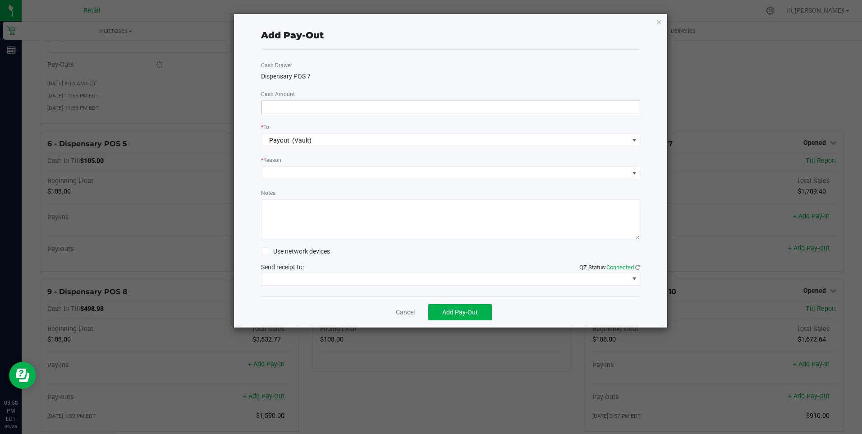
click at [277, 104] on input at bounding box center [450, 107] width 379 height 13
type input "$980.00"
click at [298, 174] on span at bounding box center [444, 173] width 367 height 13
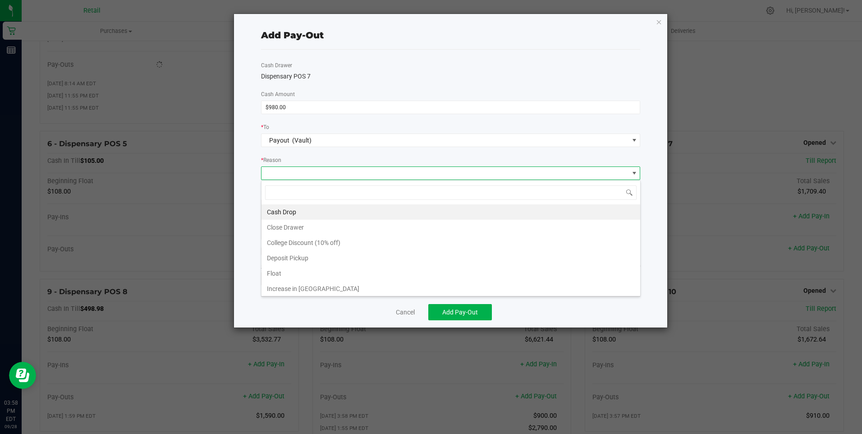
scroll to position [14, 379]
click at [290, 212] on li "Cash Drop" at bounding box center [450, 211] width 379 height 15
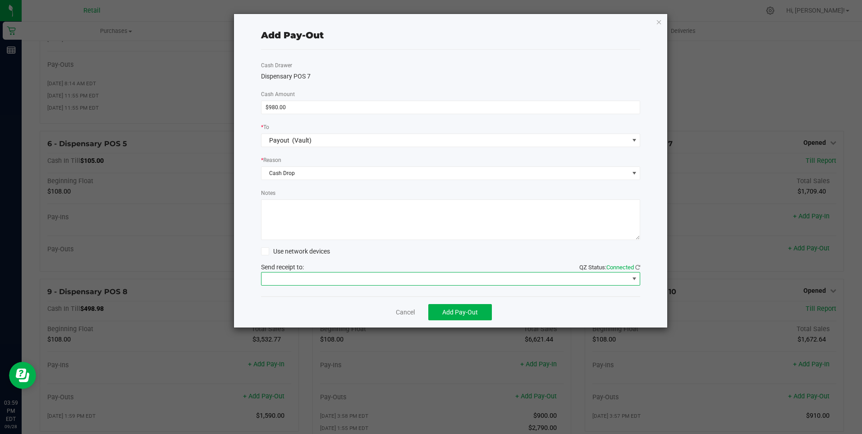
click at [321, 279] on span at bounding box center [444, 278] width 367 height 13
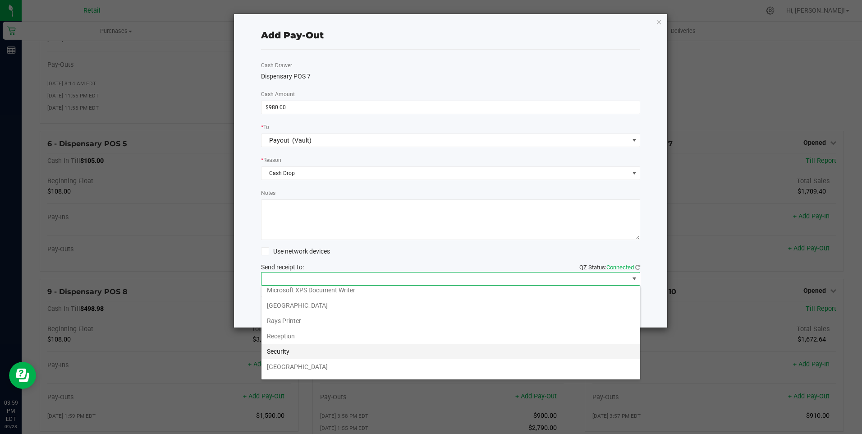
scroll to position [140, 0]
click at [332, 368] on Cutter "Star TSP143IIILAN Cutter" at bounding box center [450, 369] width 379 height 15
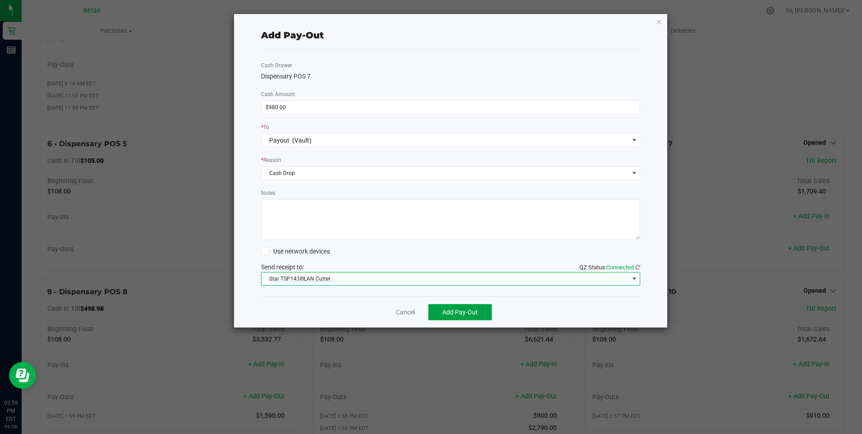
click at [463, 311] on span "Add Pay-Out" at bounding box center [460, 311] width 36 height 7
click at [406, 313] on link "Dismiss" at bounding box center [402, 311] width 22 height 9
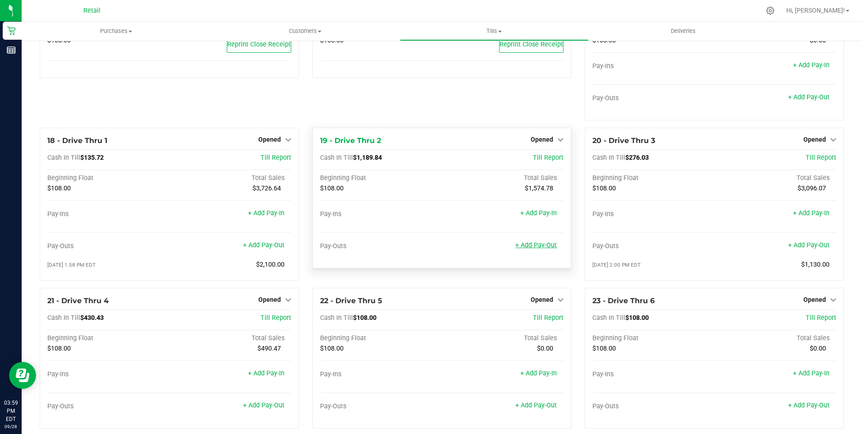
scroll to position [779, 0]
click at [530, 248] on link "+ Add Pay-Out" at bounding box center [535, 245] width 41 height 8
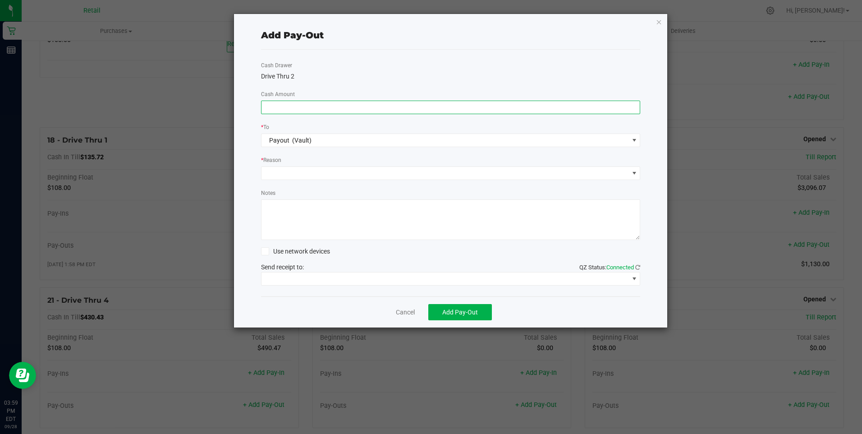
click at [285, 108] on input at bounding box center [450, 107] width 379 height 13
type input "$1,160.00"
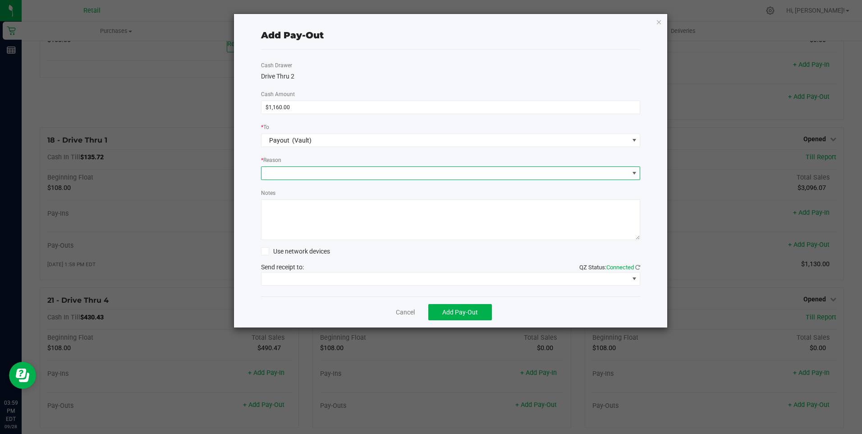
click at [297, 170] on span at bounding box center [444, 173] width 367 height 13
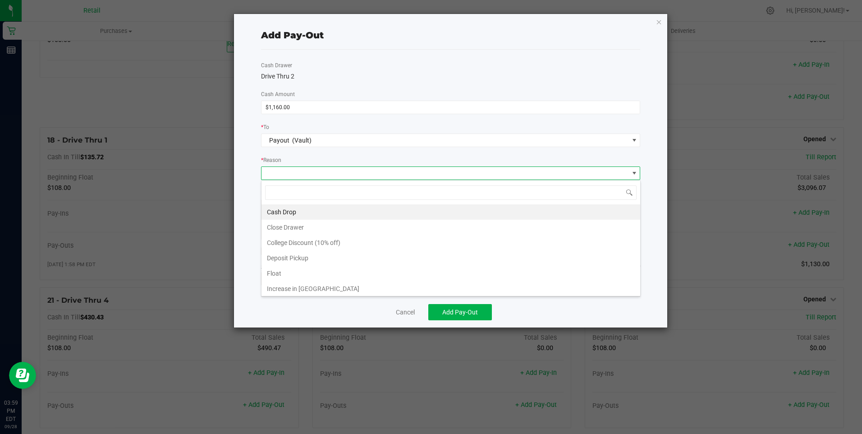
scroll to position [14, 379]
click at [294, 211] on li "Cash Drop" at bounding box center [450, 211] width 379 height 15
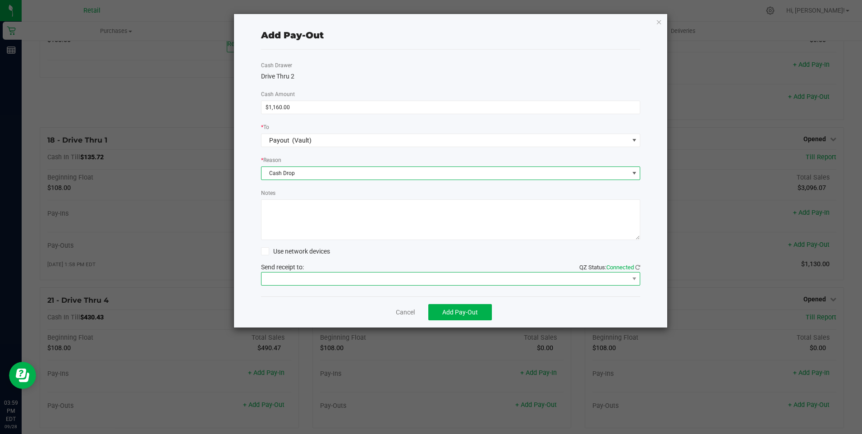
click at [294, 280] on span at bounding box center [444, 278] width 367 height 13
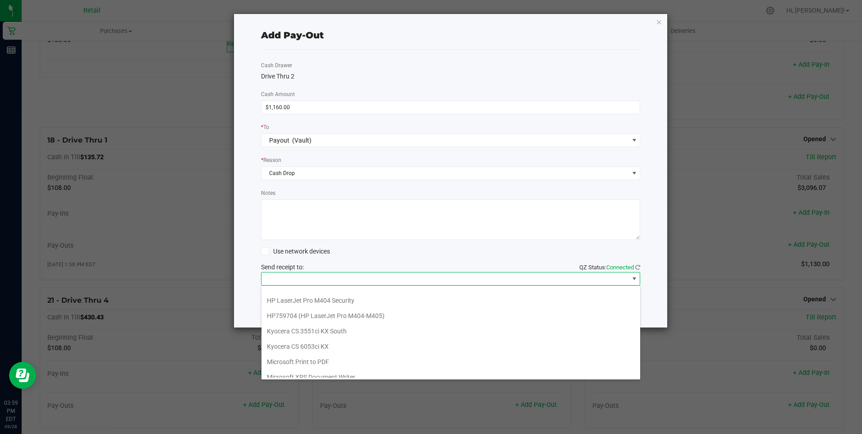
scroll to position [140, 0]
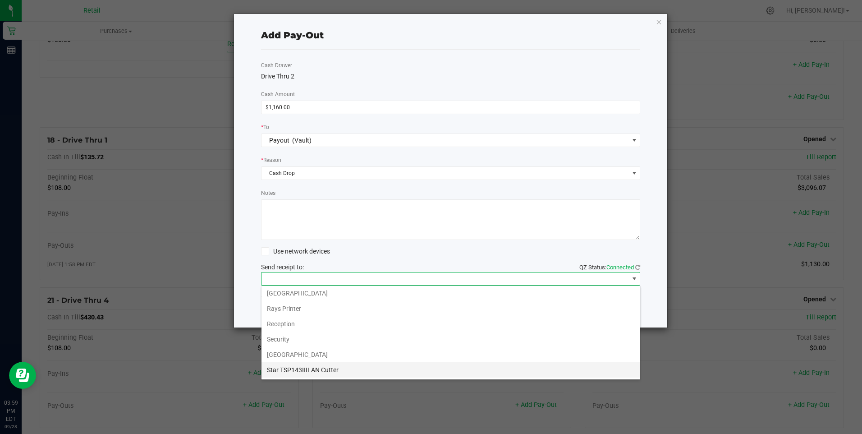
click at [315, 364] on Cutter "Star TSP143IIILAN Cutter" at bounding box center [450, 369] width 379 height 15
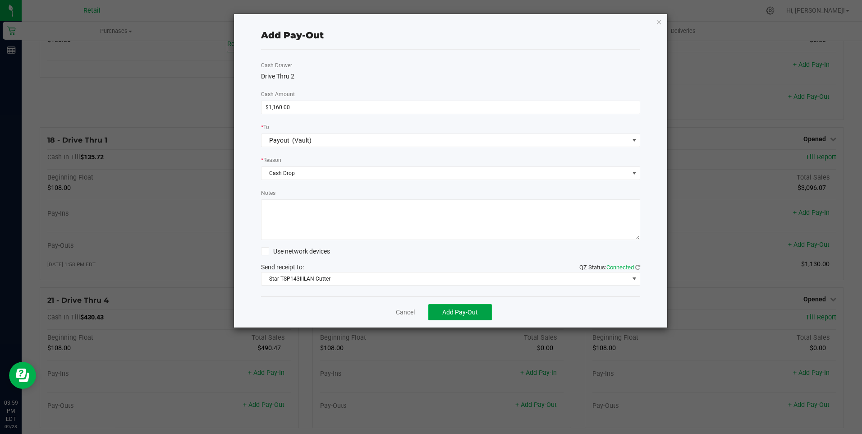
click at [453, 314] on span "Add Pay-Out" at bounding box center [460, 311] width 36 height 7
